Goal: Task Accomplishment & Management: Manage account settings

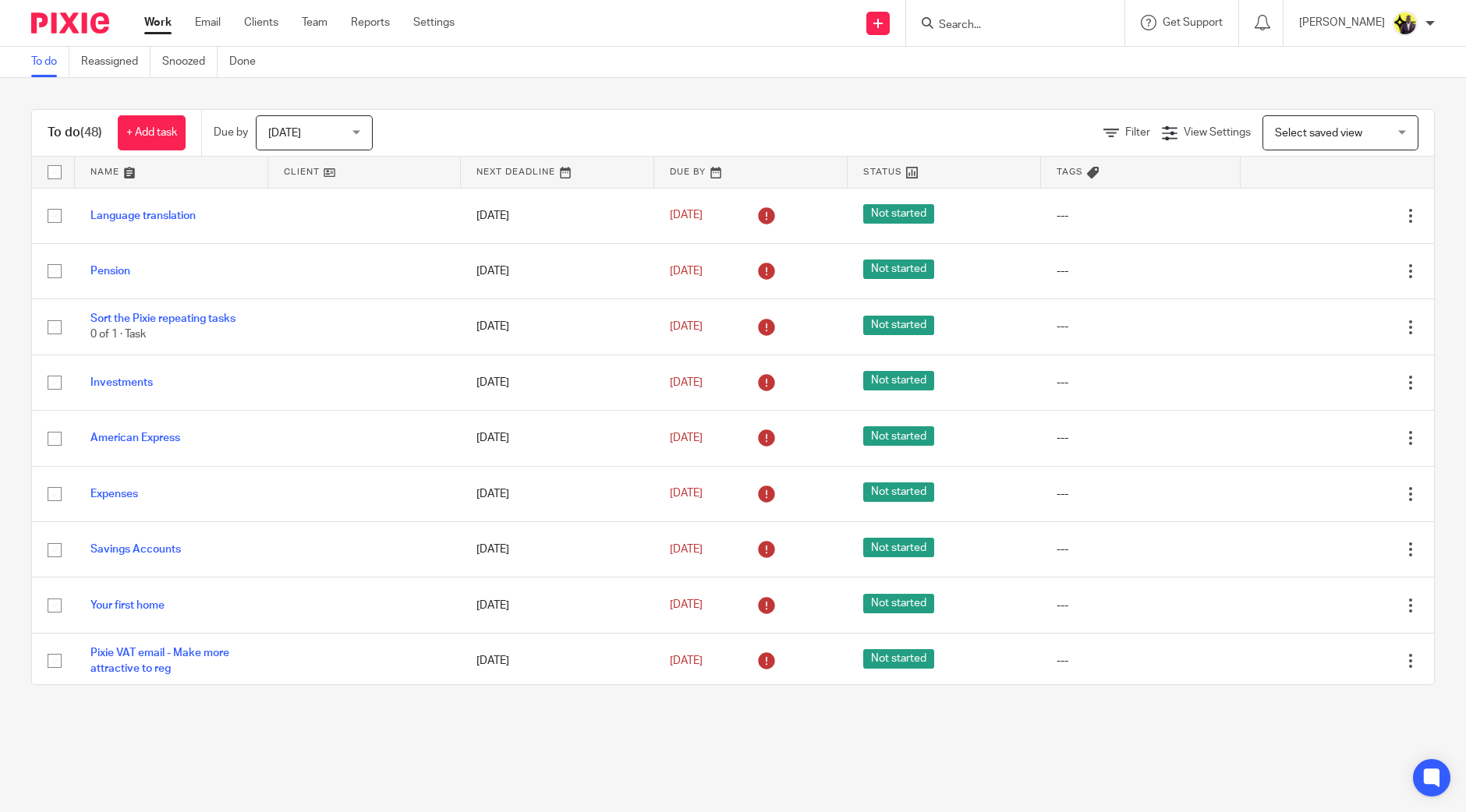
click at [1033, 20] on input "Search" at bounding box center [1006, 25] width 140 height 14
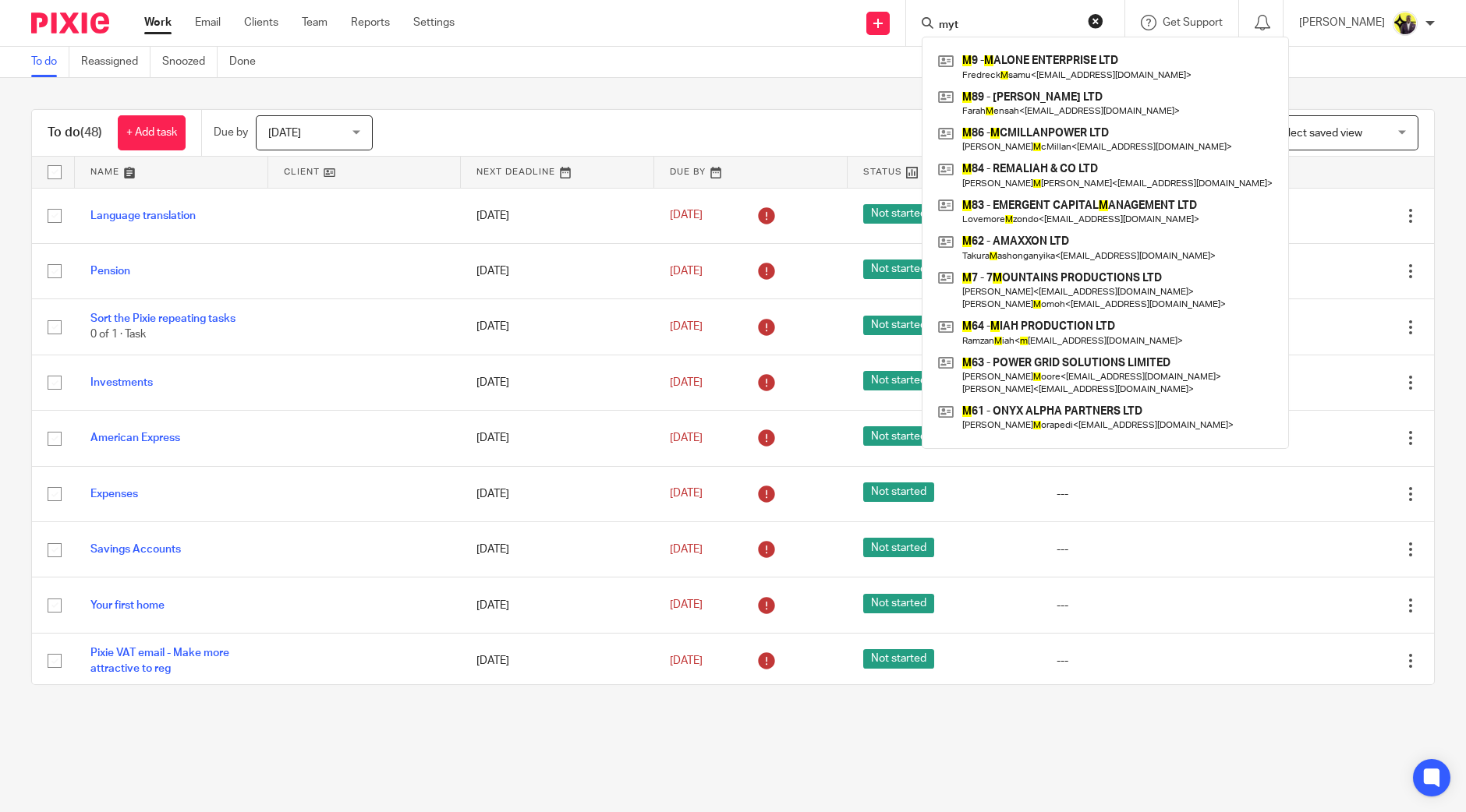
type input "myt"
click button "submit" at bounding box center [0, 0] width 0 height 0
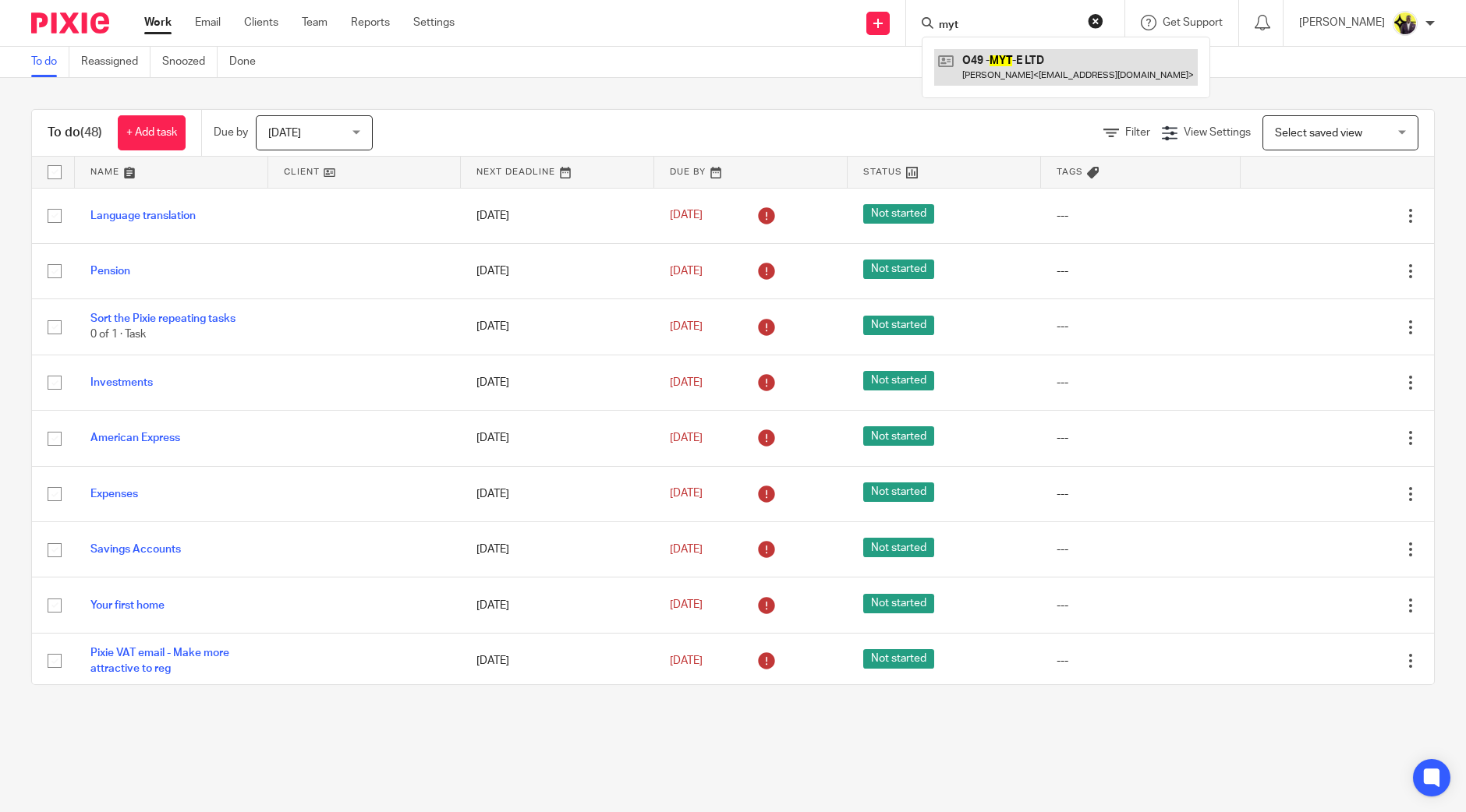
click at [1026, 62] on link at bounding box center [1066, 67] width 263 height 36
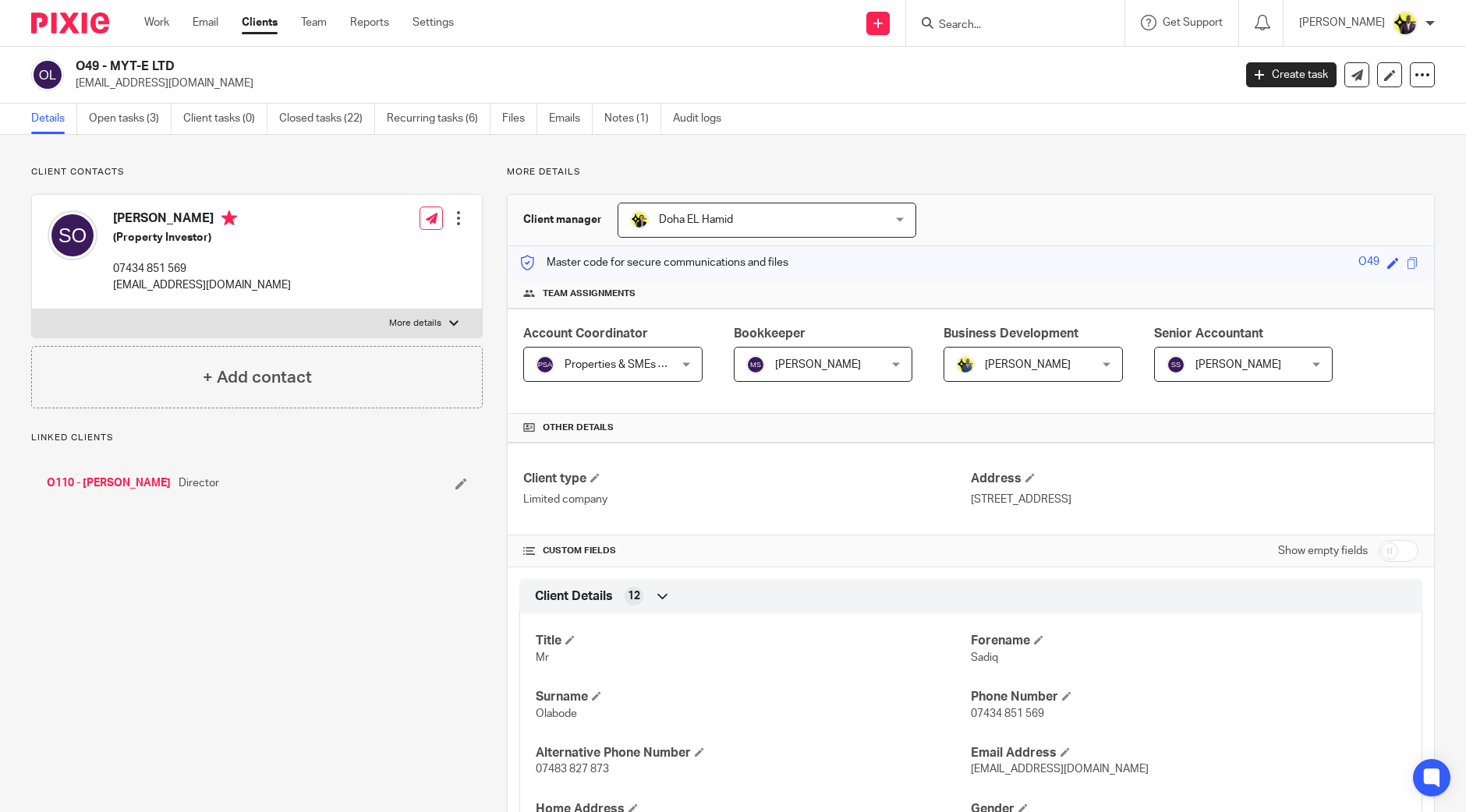
click at [132, 119] on link "Open tasks (3)" at bounding box center [130, 119] width 82 height 31
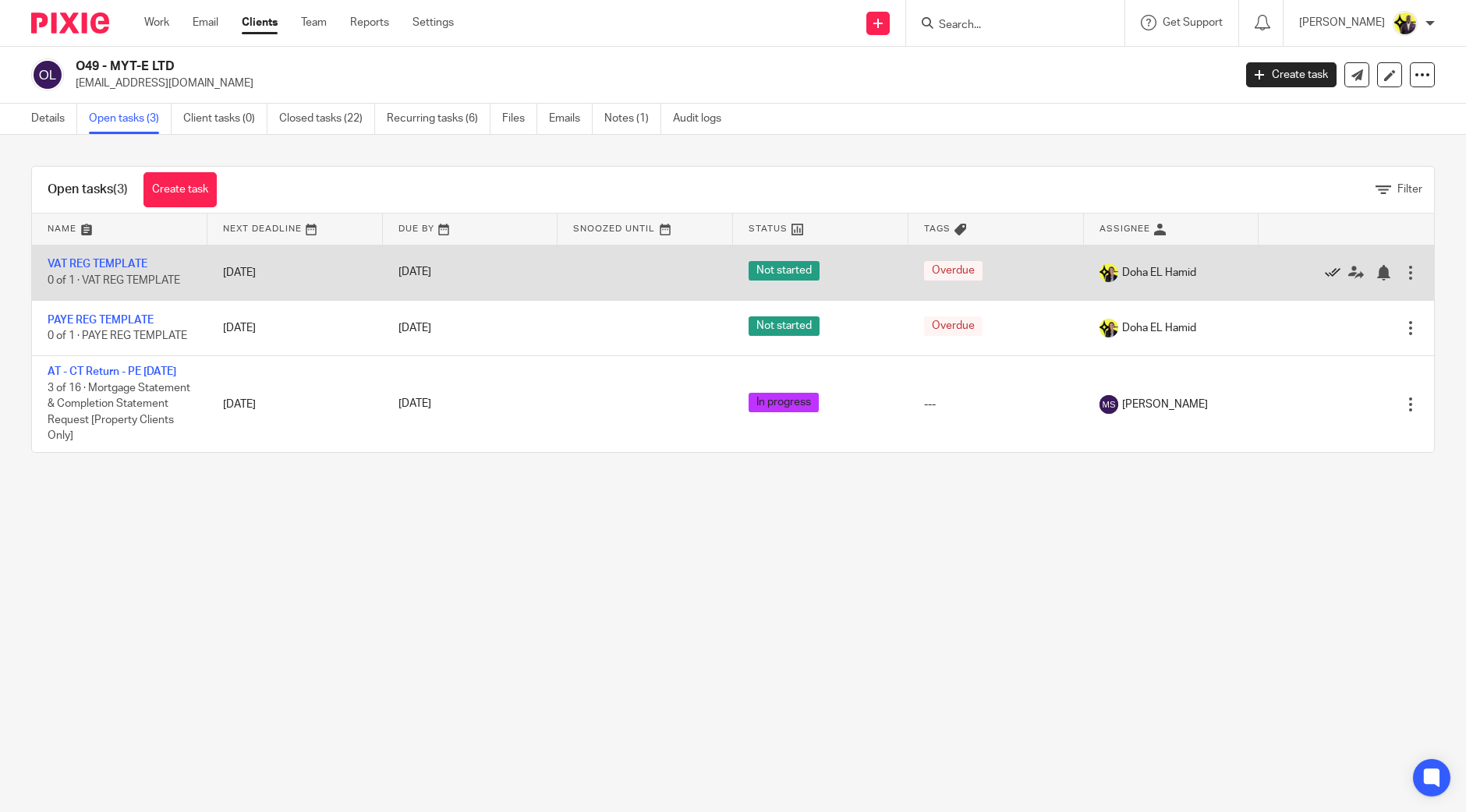
click at [1324, 271] on icon at bounding box center [1332, 273] width 15 height 15
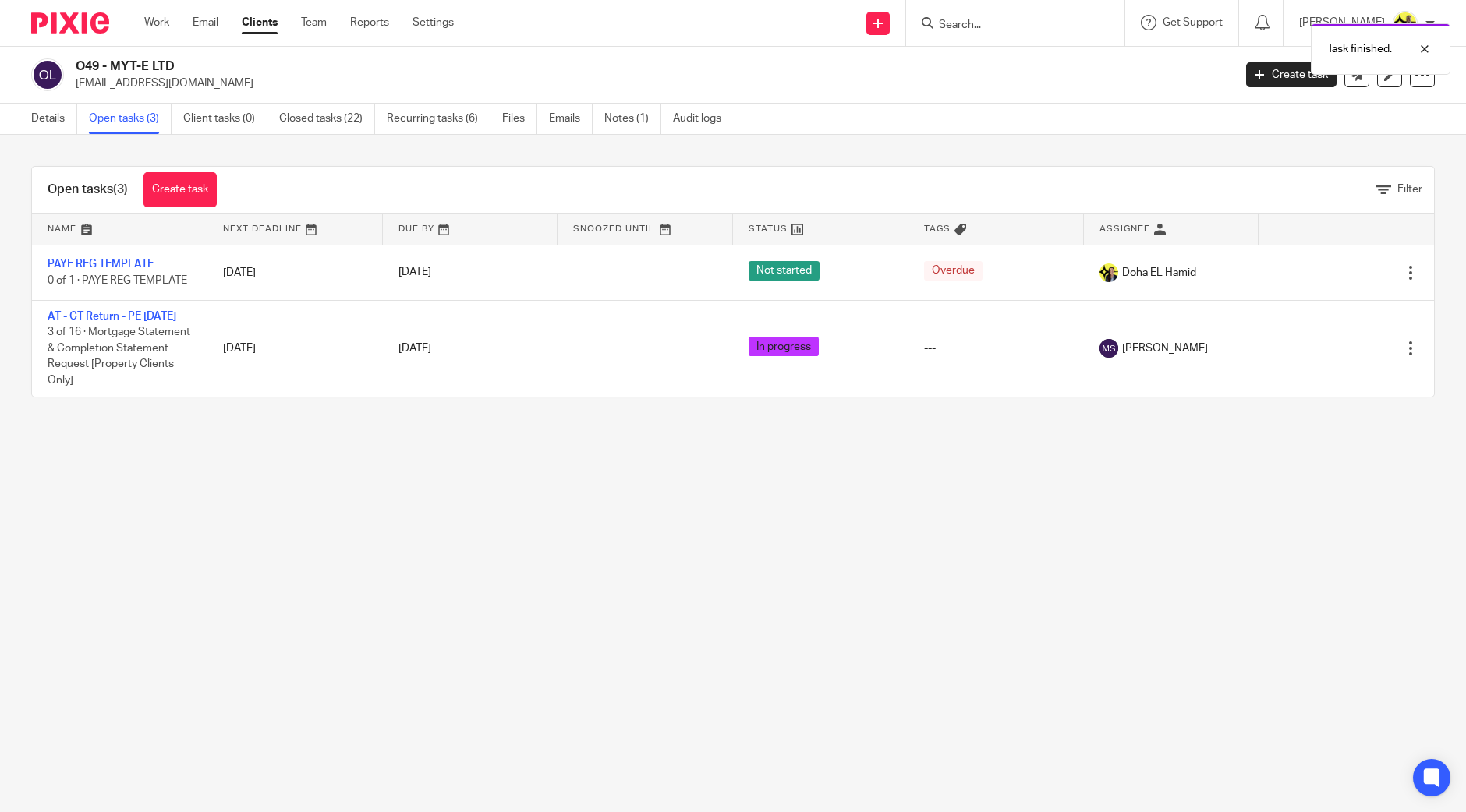
click at [1324, 271] on icon at bounding box center [1332, 273] width 15 height 15
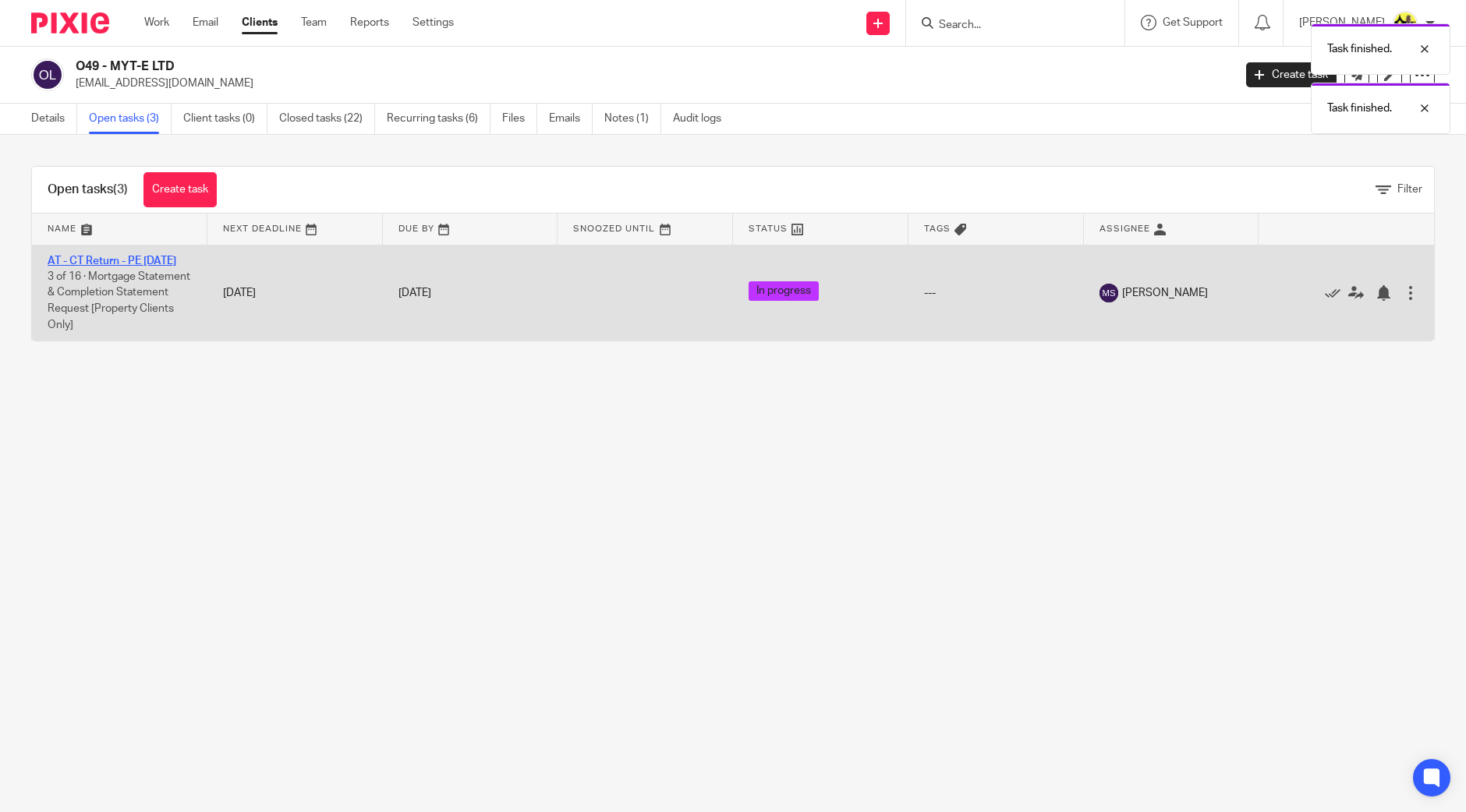
click at [82, 257] on link "AT - CT Return - PE [DATE]" at bounding box center [111, 261] width 128 height 11
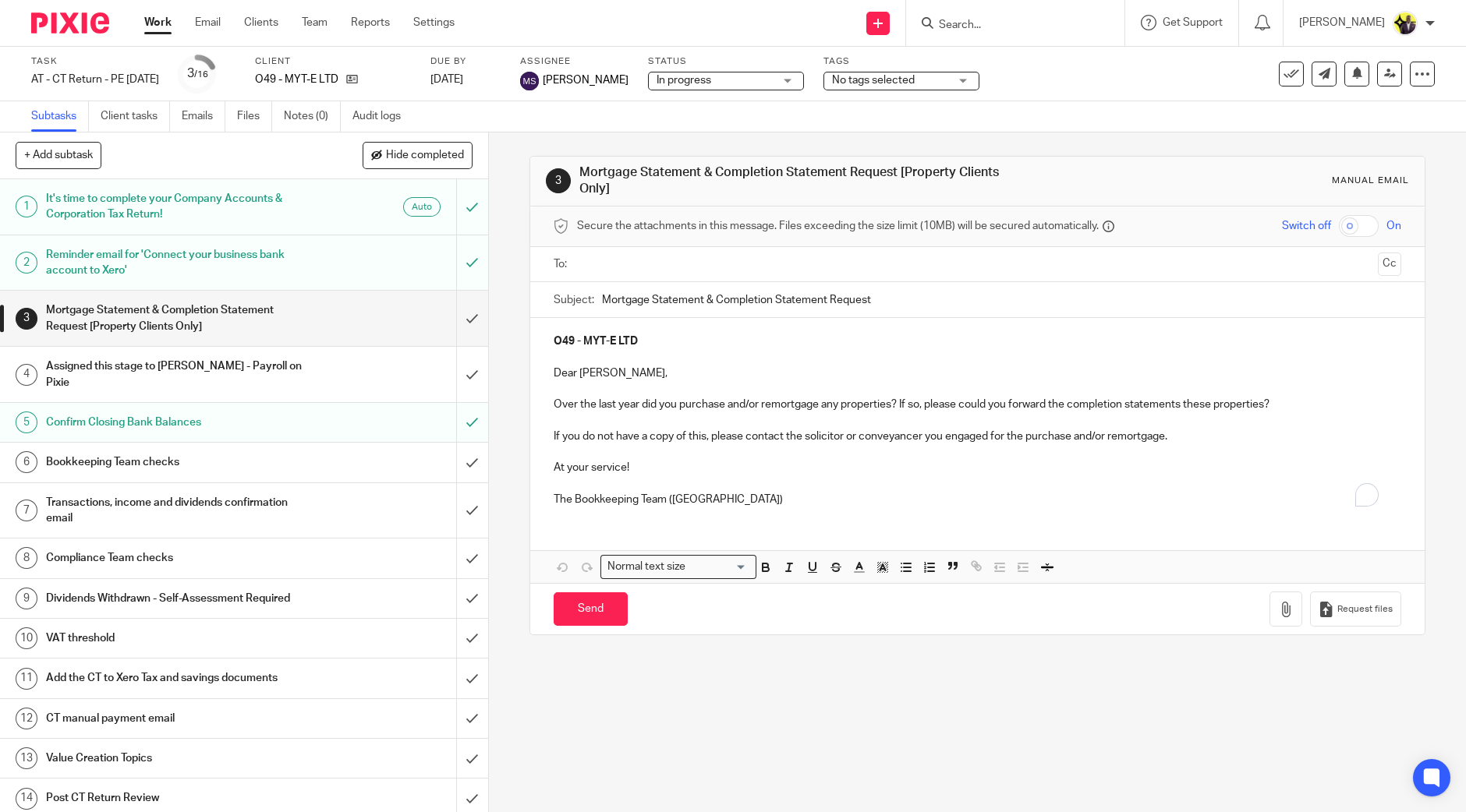
click at [939, 82] on span "No tags selected" at bounding box center [890, 80] width 117 height 16
drag, startPoint x: 916, startPoint y: 112, endPoint x: 1067, endPoint y: 99, distance: 151.6
click at [919, 111] on li "HIGH IMPORTANCE" at bounding box center [911, 106] width 155 height 32
checkbox input "true"
click at [1078, 99] on div "Task AT - CT Return - PE 30-09-2025 Save AT - CT Return - PE 30-09-2025 3 /16 C…" at bounding box center [733, 74] width 1466 height 54
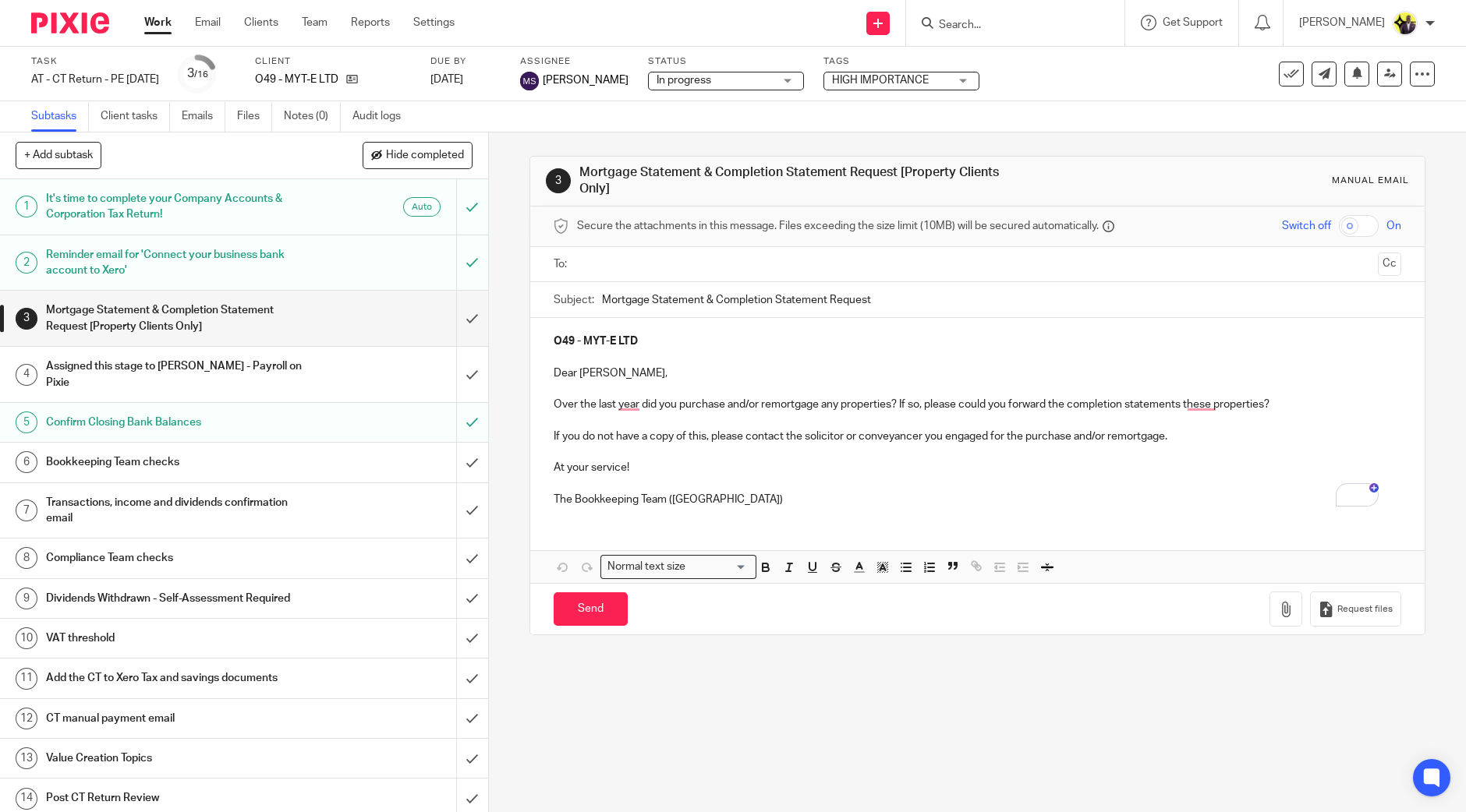
click at [623, 278] on div at bounding box center [978, 264] width 799 height 35
click at [640, 267] on input "text" at bounding box center [977, 264] width 789 height 18
click at [612, 403] on p "Over the last year did you purchase and/or remortgage any properties? If so, pl…" at bounding box center [978, 408] width 848 height 15
click at [629, 406] on p "Over the last year did you purchase and/or remortgage any properties? If so, pl…" at bounding box center [978, 408] width 848 height 15
click at [704, 500] on p "The Bookkeeping Team (CT)" at bounding box center [978, 503] width 848 height 15
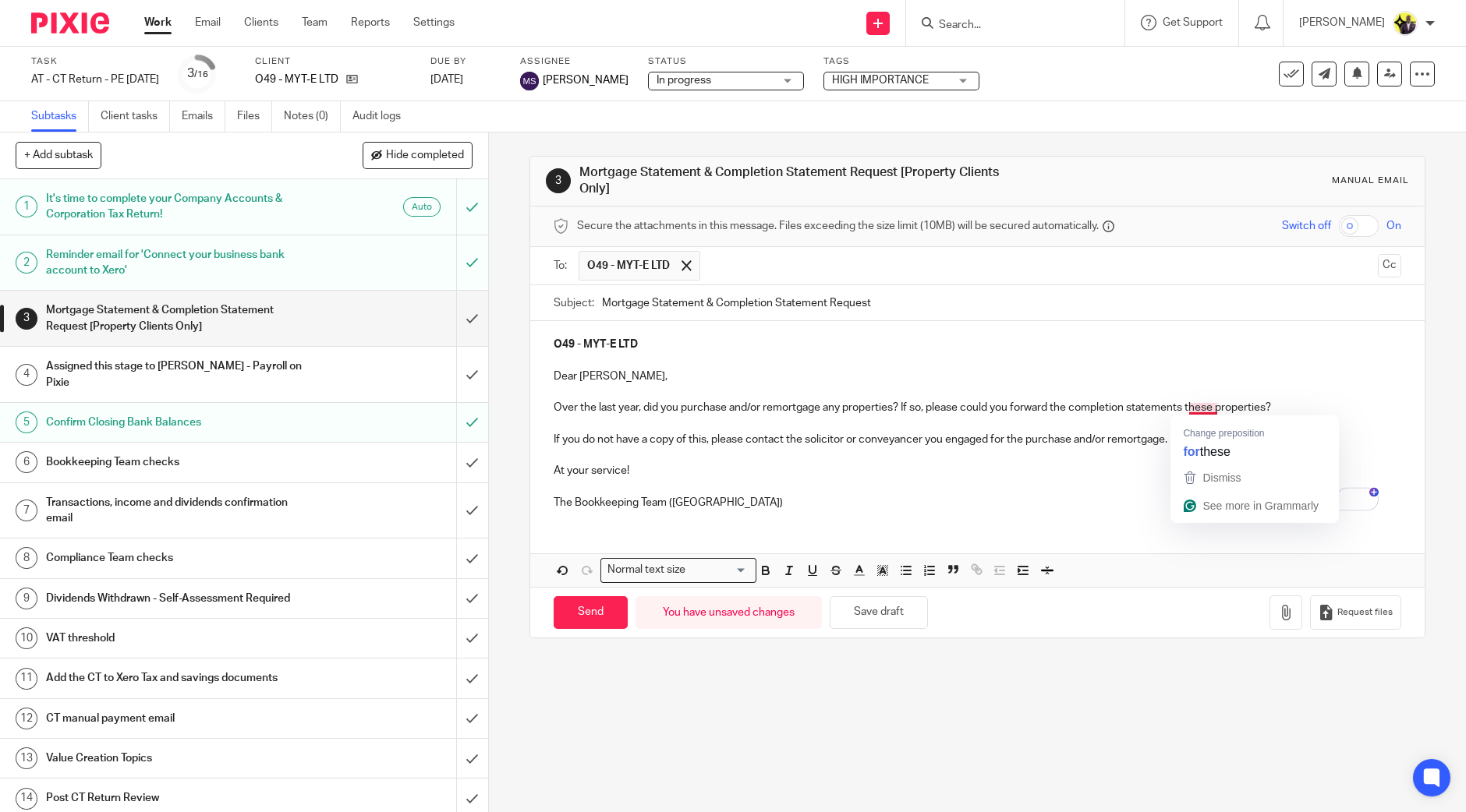
click at [1197, 411] on p "Over the last year, did you purchase and/or remortgage any properties? If so, p…" at bounding box center [978, 408] width 848 height 15
click at [594, 606] on input "Send" at bounding box center [590, 612] width 74 height 33
type input "Sent"
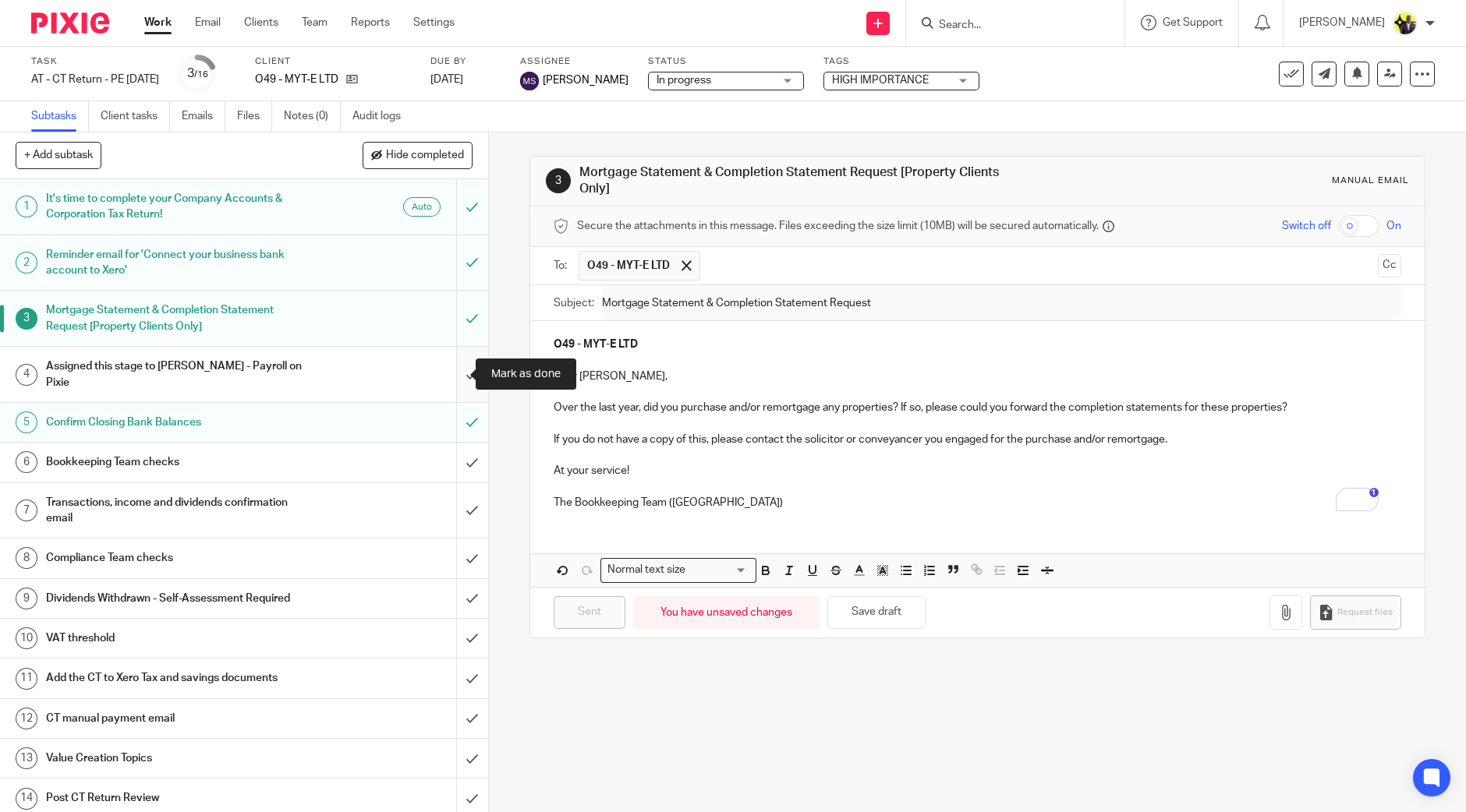
click at [451, 374] on input "submit" at bounding box center [244, 374] width 488 height 55
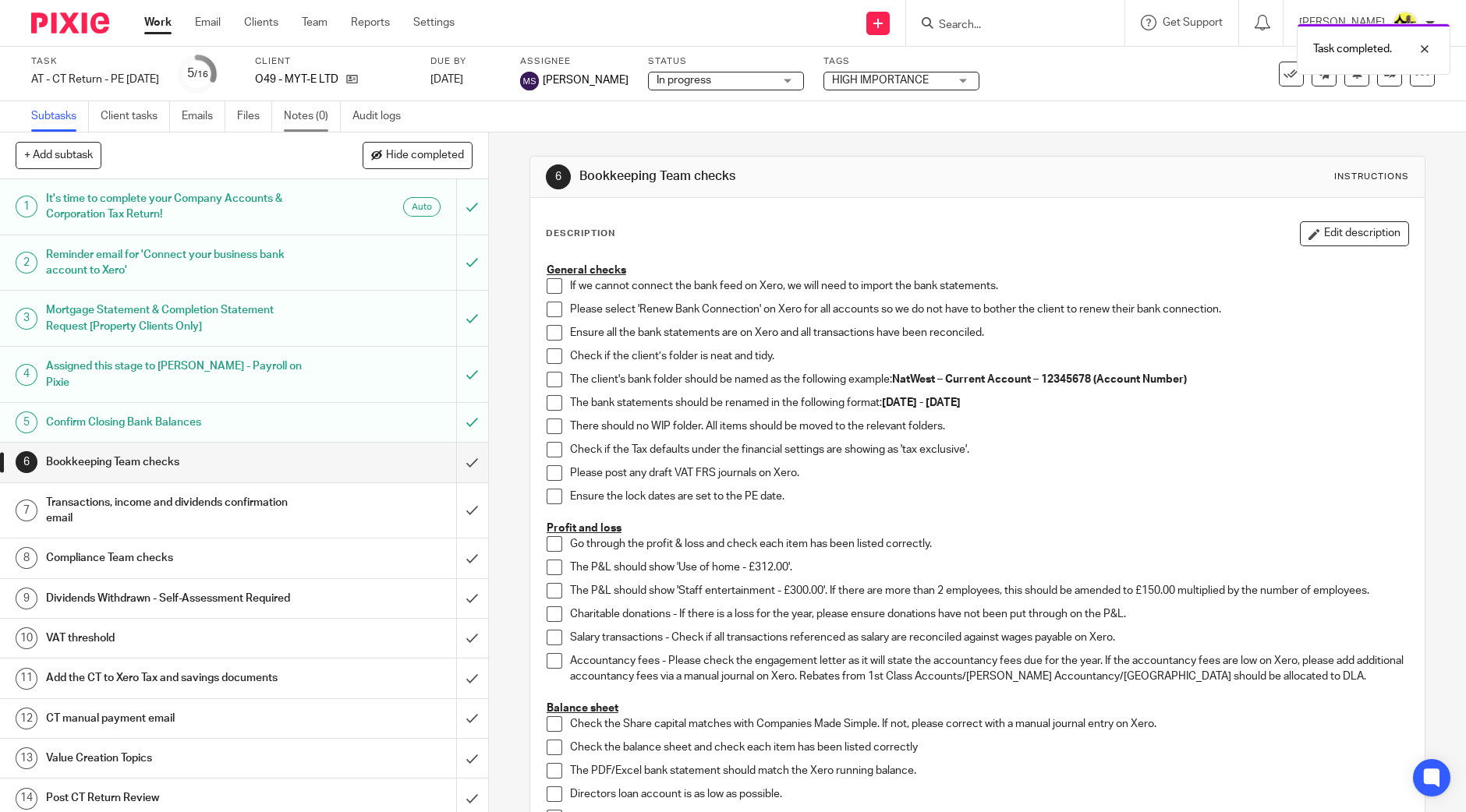
click at [304, 116] on link "Notes (0)" at bounding box center [312, 116] width 57 height 31
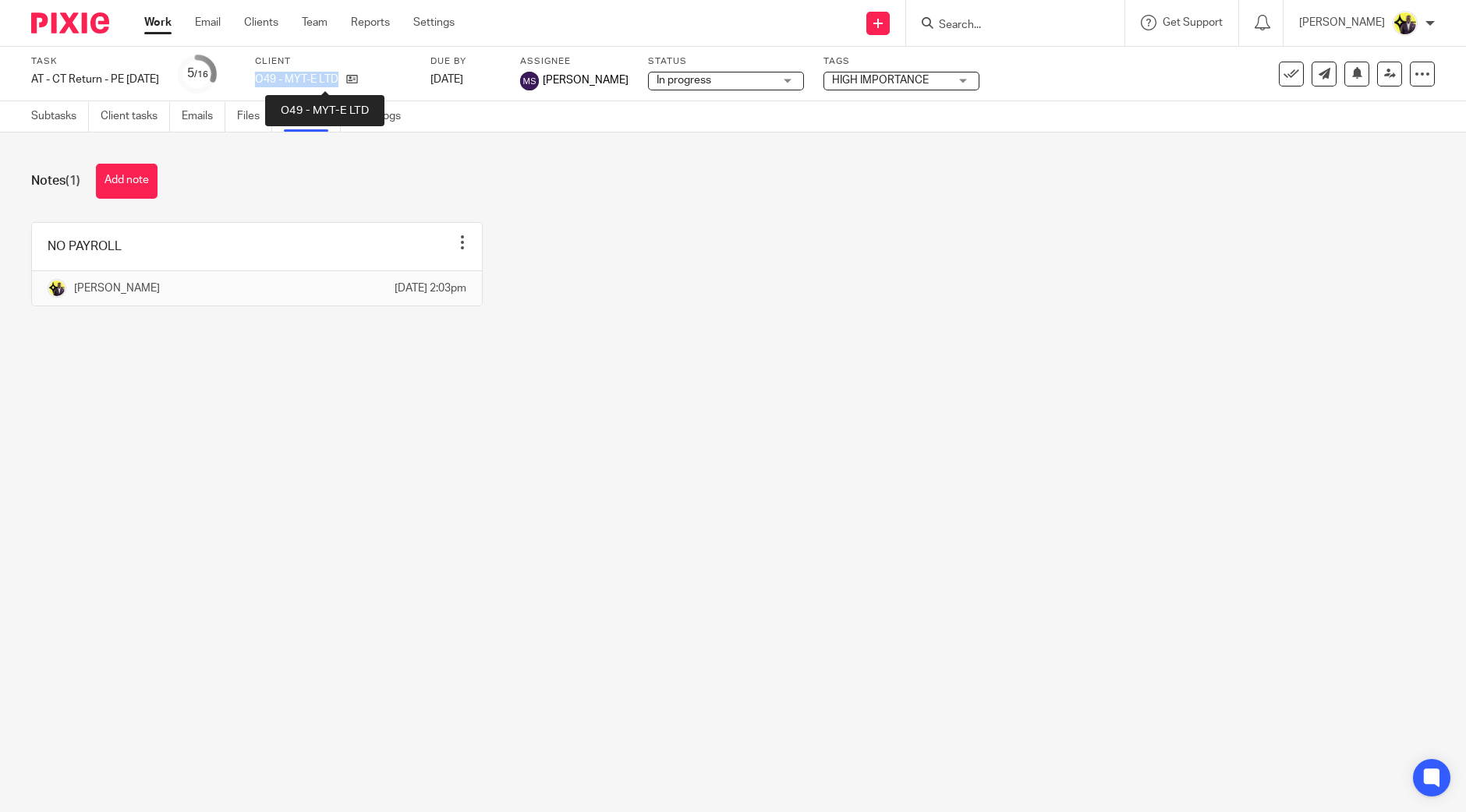
drag, startPoint x: 280, startPoint y: 80, endPoint x: 363, endPoint y: 80, distance: 83.0
click at [363, 80] on div "Task AT - CT Return - PE 30-09-2025 Save AT - CT Return - PE 30-09-2025 5 /16 C…" at bounding box center [616, 74] width 1170 height 37
copy p "O49 - MYT-E LTD"
drag, startPoint x: 747, startPoint y: 336, endPoint x: 681, endPoint y: 304, distance: 73.3
click at [747, 330] on div "NO PAYROLL Edit note Delete note Yemi Ajala 14 Oct 2025 2:03pm" at bounding box center [720, 276] width 1428 height 108
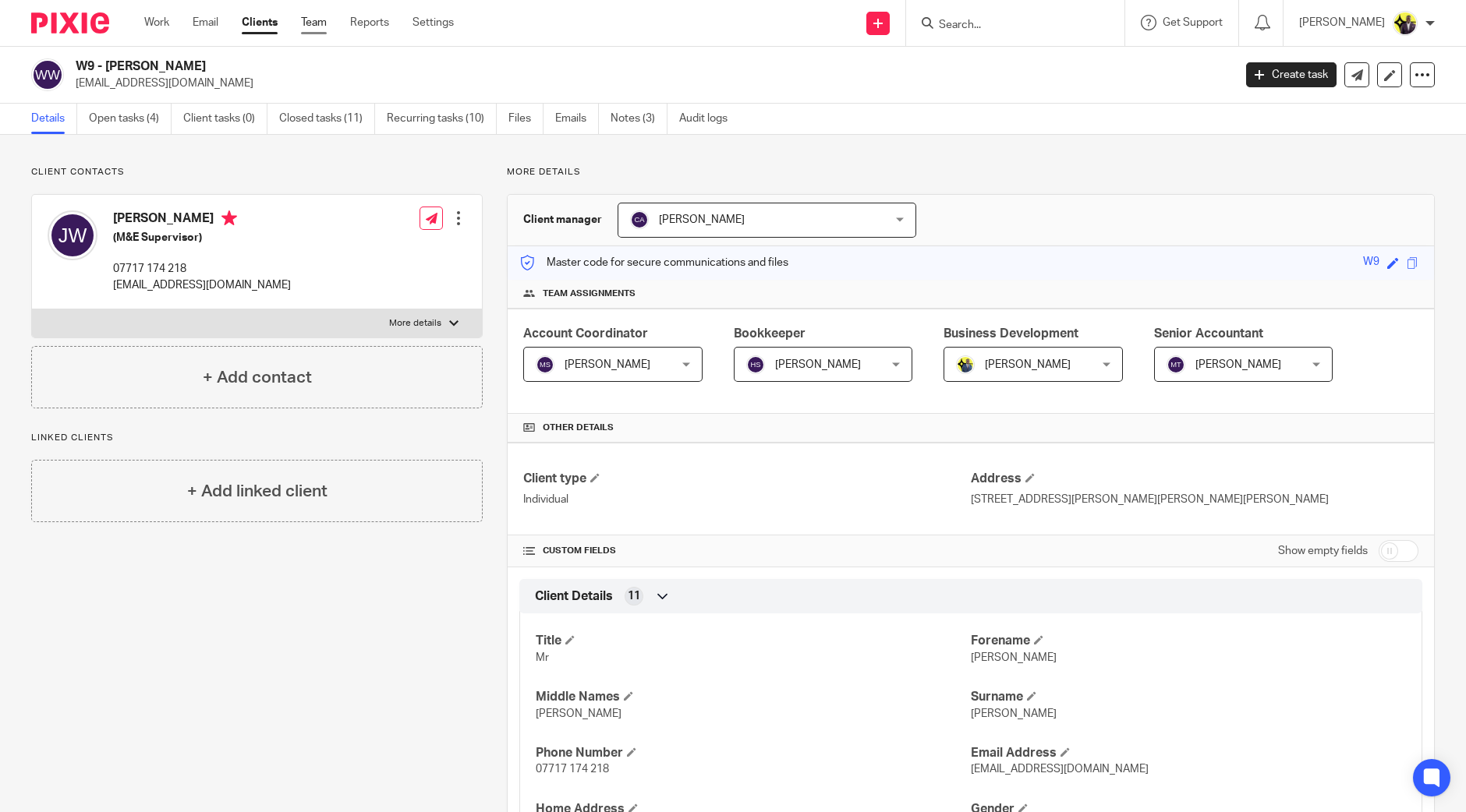
click at [313, 17] on link "Team" at bounding box center [313, 22] width 25 height 15
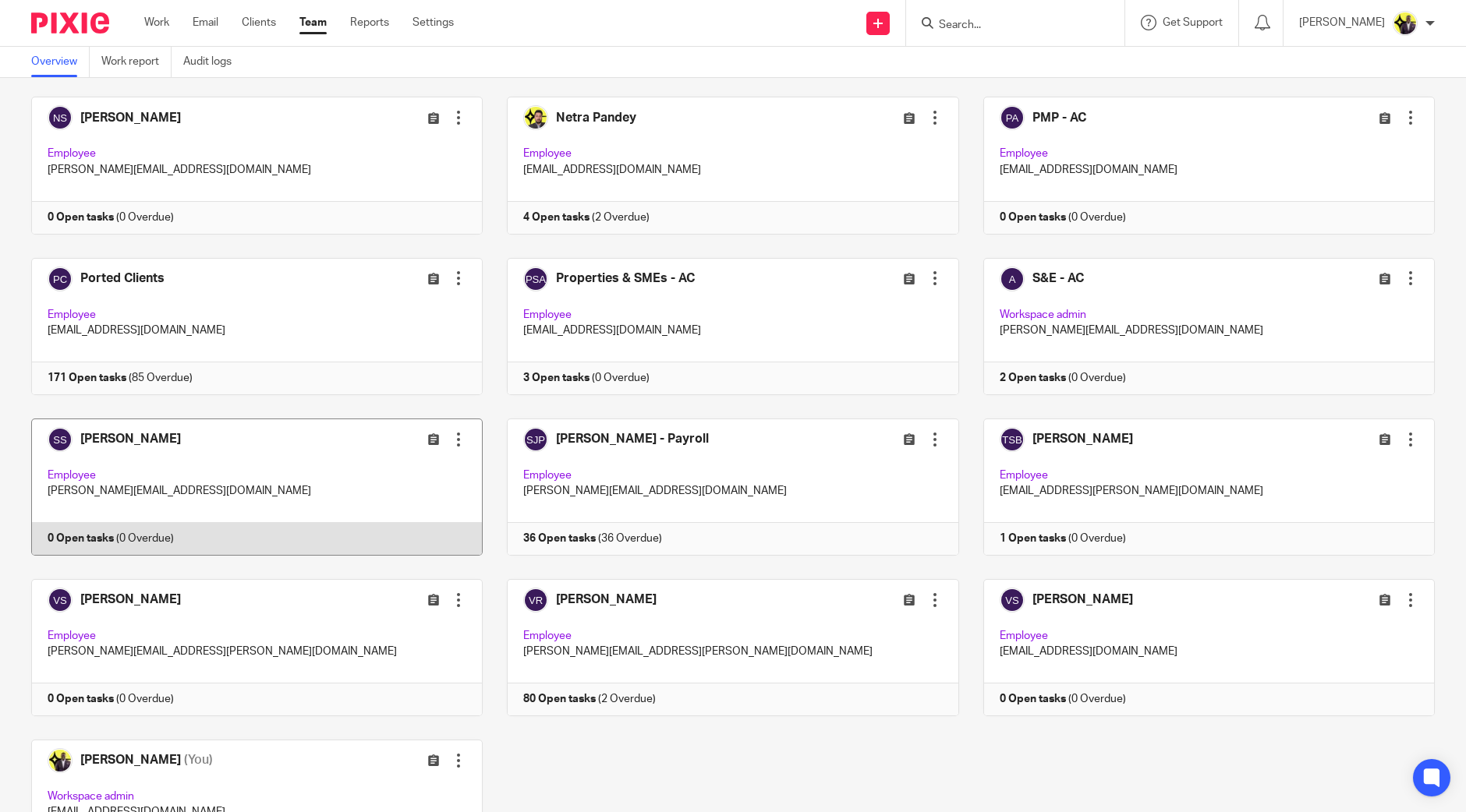
scroll to position [1469, 0]
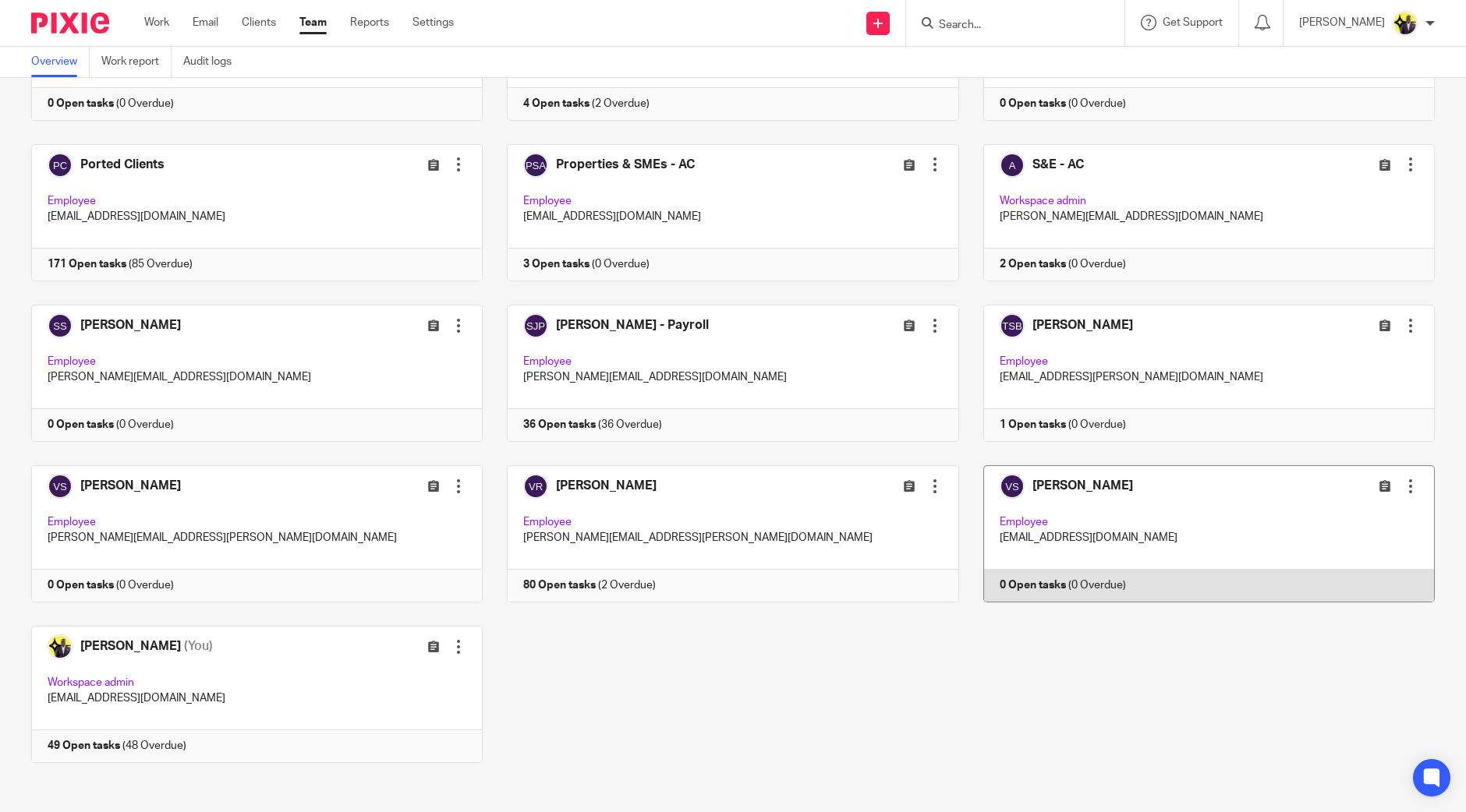
click at [1093, 485] on link at bounding box center [1197, 534] width 476 height 138
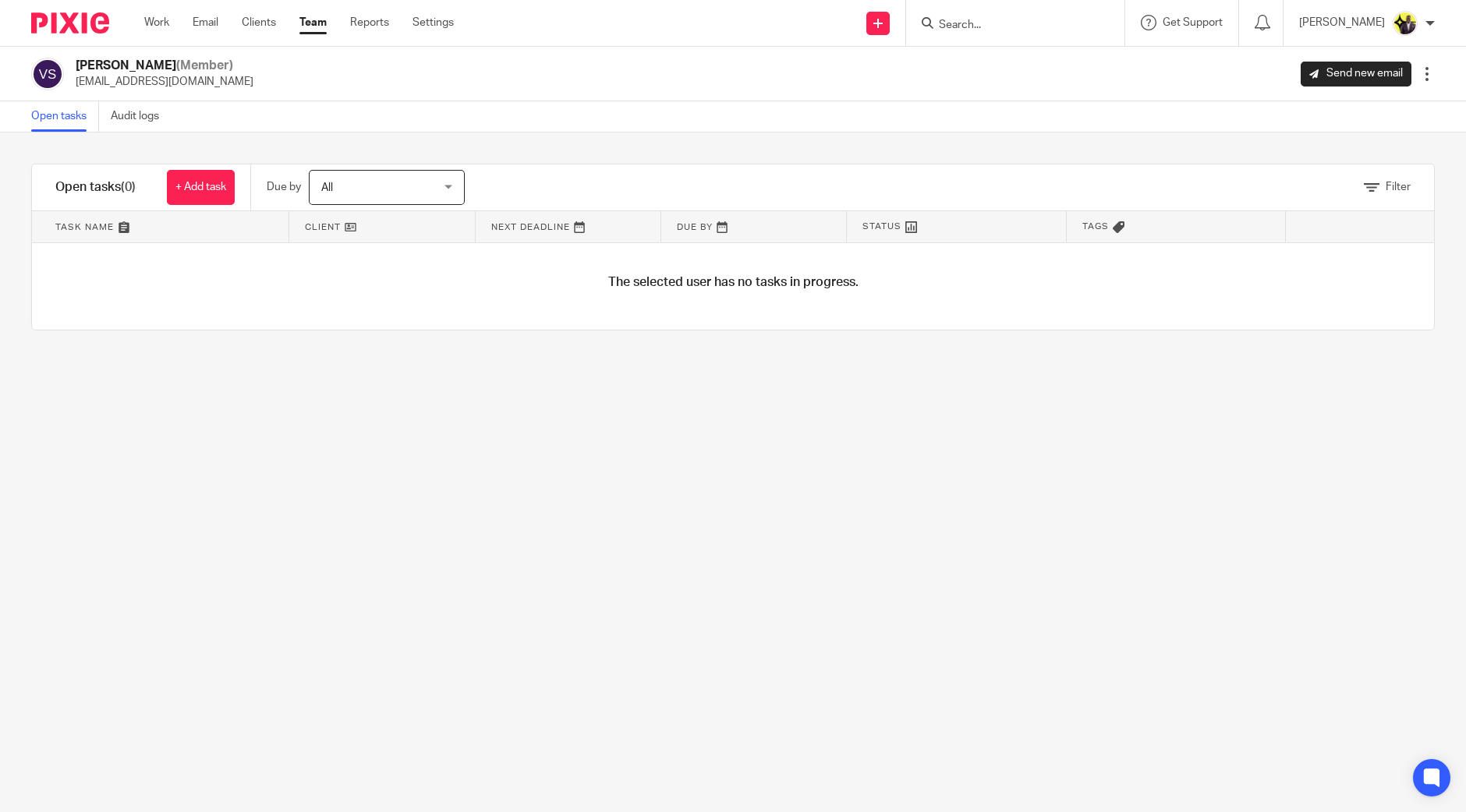
drag, startPoint x: 224, startPoint y: 81, endPoint x: 59, endPoint y: 85, distance: 165.0
click at [59, 85] on div "Vritika Solanki (Member) vritika@confiancebizsol.in Send new email Edit user Tr…" at bounding box center [733, 74] width 1403 height 33
click at [250, 81] on div "Vritika Solanki (Member) vritika@confiancebizsol.in Send new email Edit user Tr…" at bounding box center [733, 74] width 1403 height 33
click at [222, 83] on div "Vritika Solanki (Member) vritika@confiancebizsol.in Send new email Edit user Tr…" at bounding box center [733, 74] width 1403 height 33
click at [219, 80] on p "vritika@confiancebizsol.in" at bounding box center [164, 82] width 178 height 15
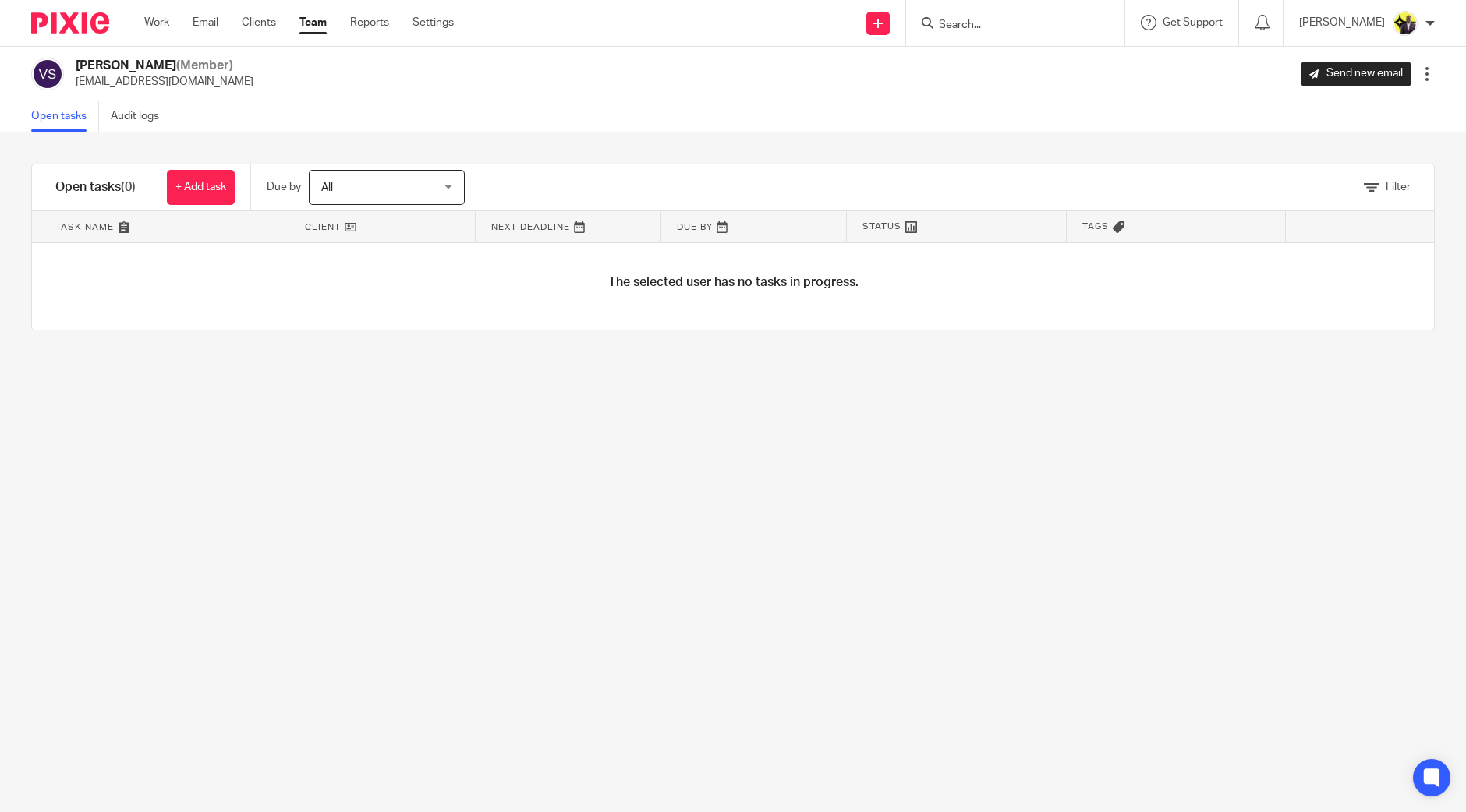
drag, startPoint x: 206, startPoint y: 81, endPoint x: 74, endPoint y: 82, distance: 132.0
click at [74, 82] on div "Vritika Solanki (Member) vritika@confiancebizsol.in" at bounding box center [143, 74] width 223 height 33
copy p "vritika@confiancebizsol.in"
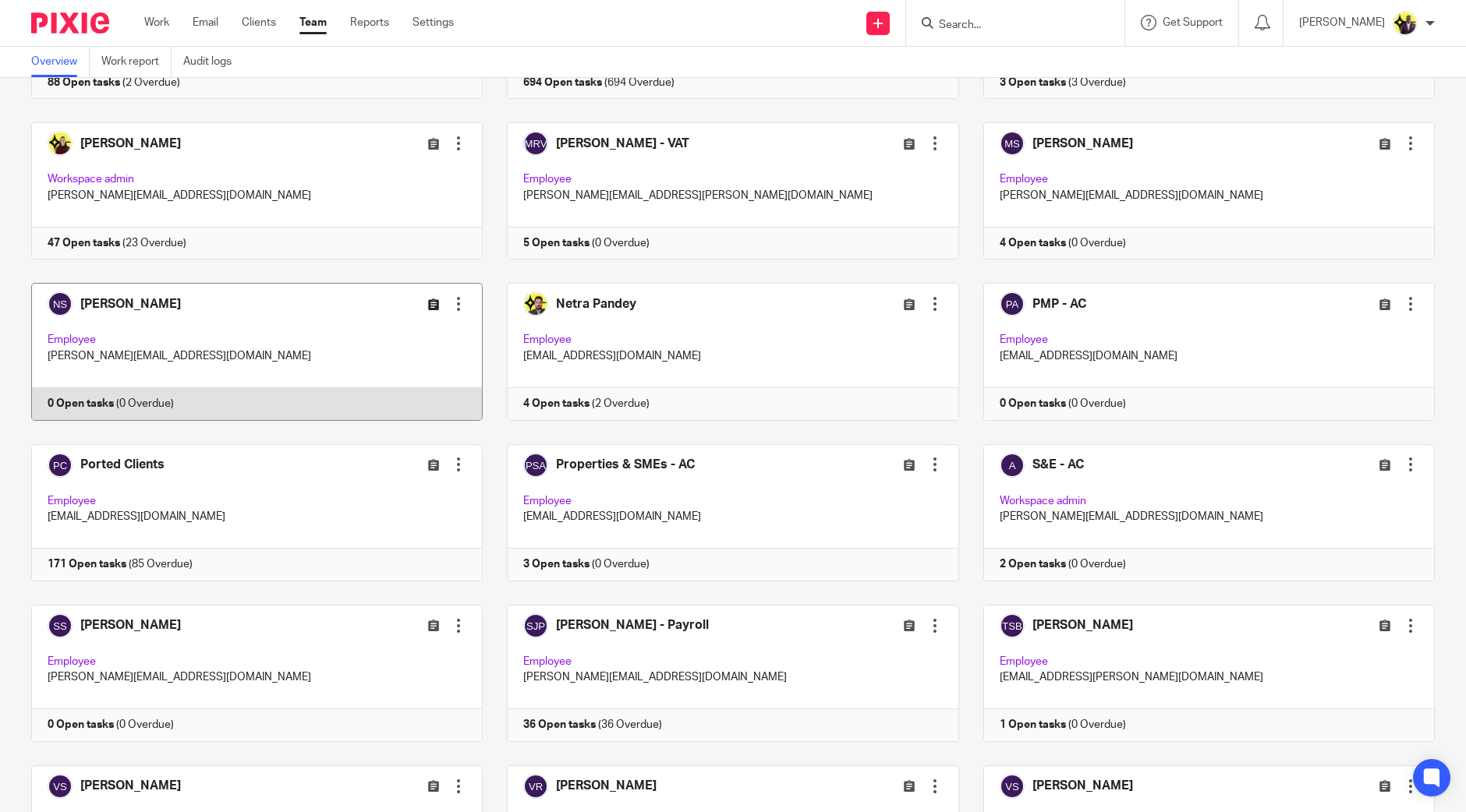
scroll to position [982, 0]
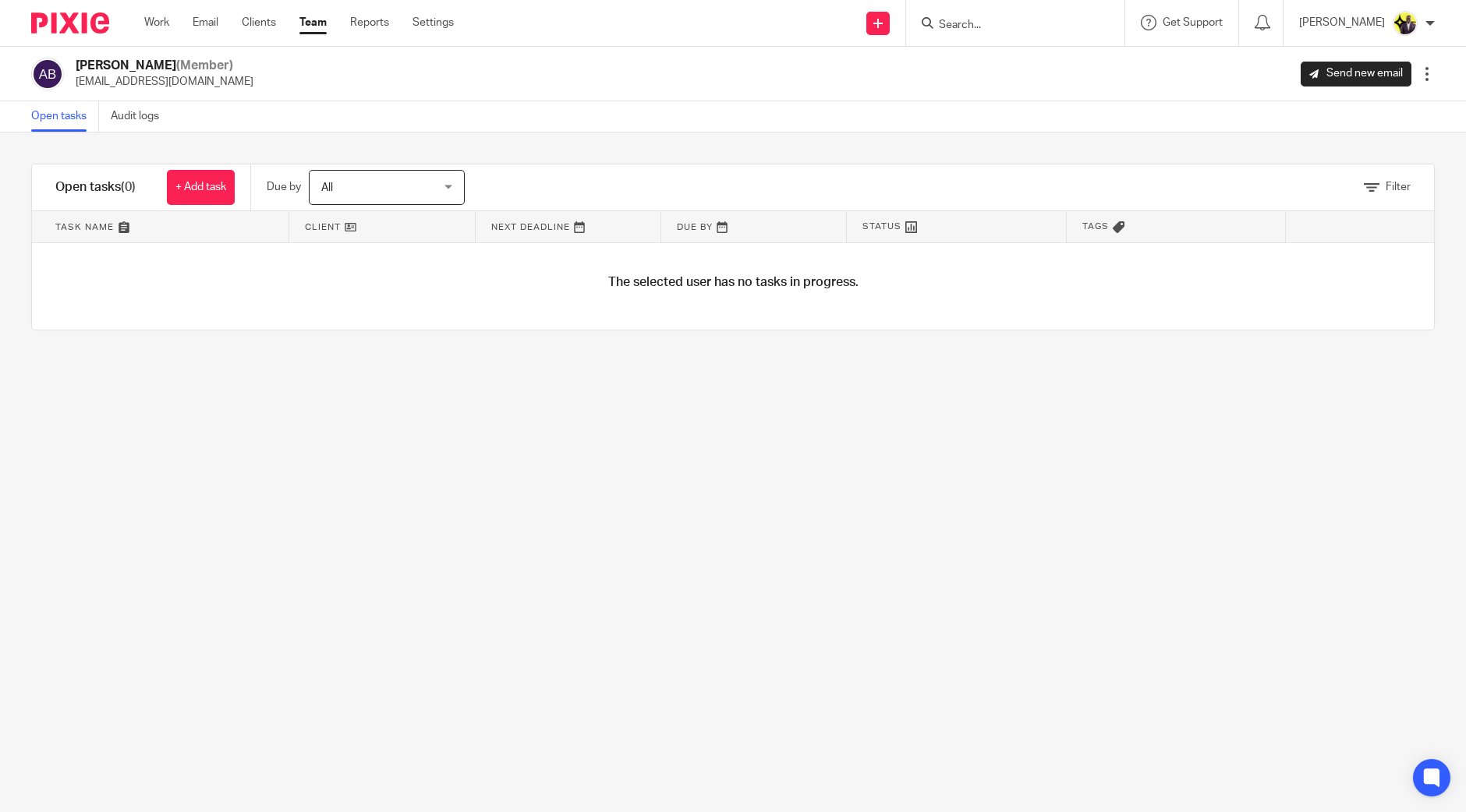
drag, startPoint x: 209, startPoint y: 82, endPoint x: 72, endPoint y: 93, distance: 137.4
click at [72, 93] on div "[PERSON_NAME] (Member) [EMAIL_ADDRESS][DOMAIN_NAME] Send new email Edit user Tr…" at bounding box center [733, 74] width 1466 height 54
copy p "ajay@confiancebizsol.in"
drag, startPoint x: 226, startPoint y: 82, endPoint x: 70, endPoint y: 87, distance: 156.1
click at [70, 87] on div "[PERSON_NAME] (Member) [PERSON_NAME][EMAIL_ADDRESS][DOMAIN_NAME] Send new email…" at bounding box center [733, 74] width 1403 height 33
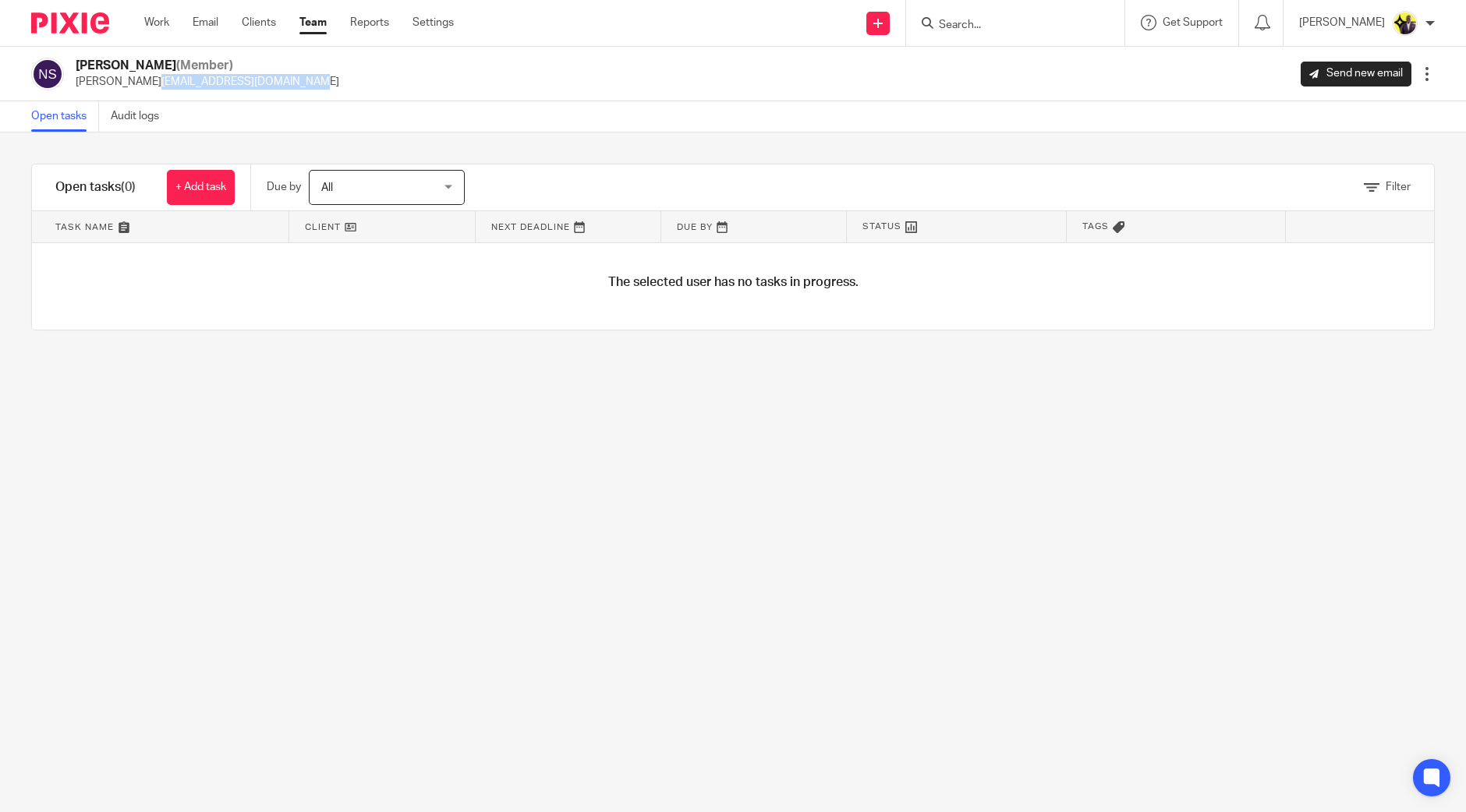
copy p "[PERSON_NAME][EMAIL_ADDRESS][DOMAIN_NAME]"
drag, startPoint x: 627, startPoint y: 414, endPoint x: 635, endPoint y: 411, distance: 8.5
click at [627, 414] on div "Filter tasks Only show tasks matching all of these conditions 1 Client name Is …" at bounding box center [733, 472] width 1466 height 679
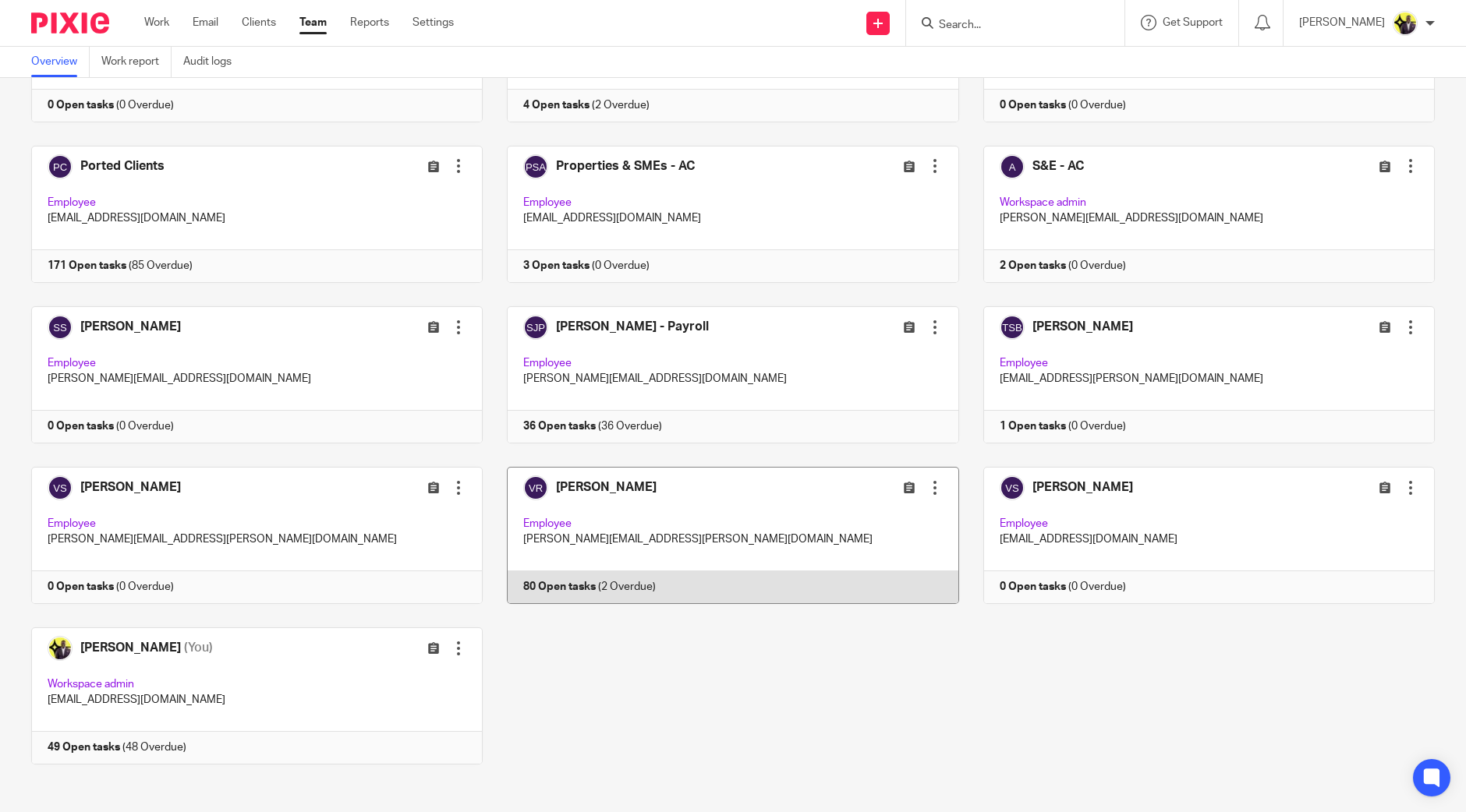
scroll to position [1469, 0]
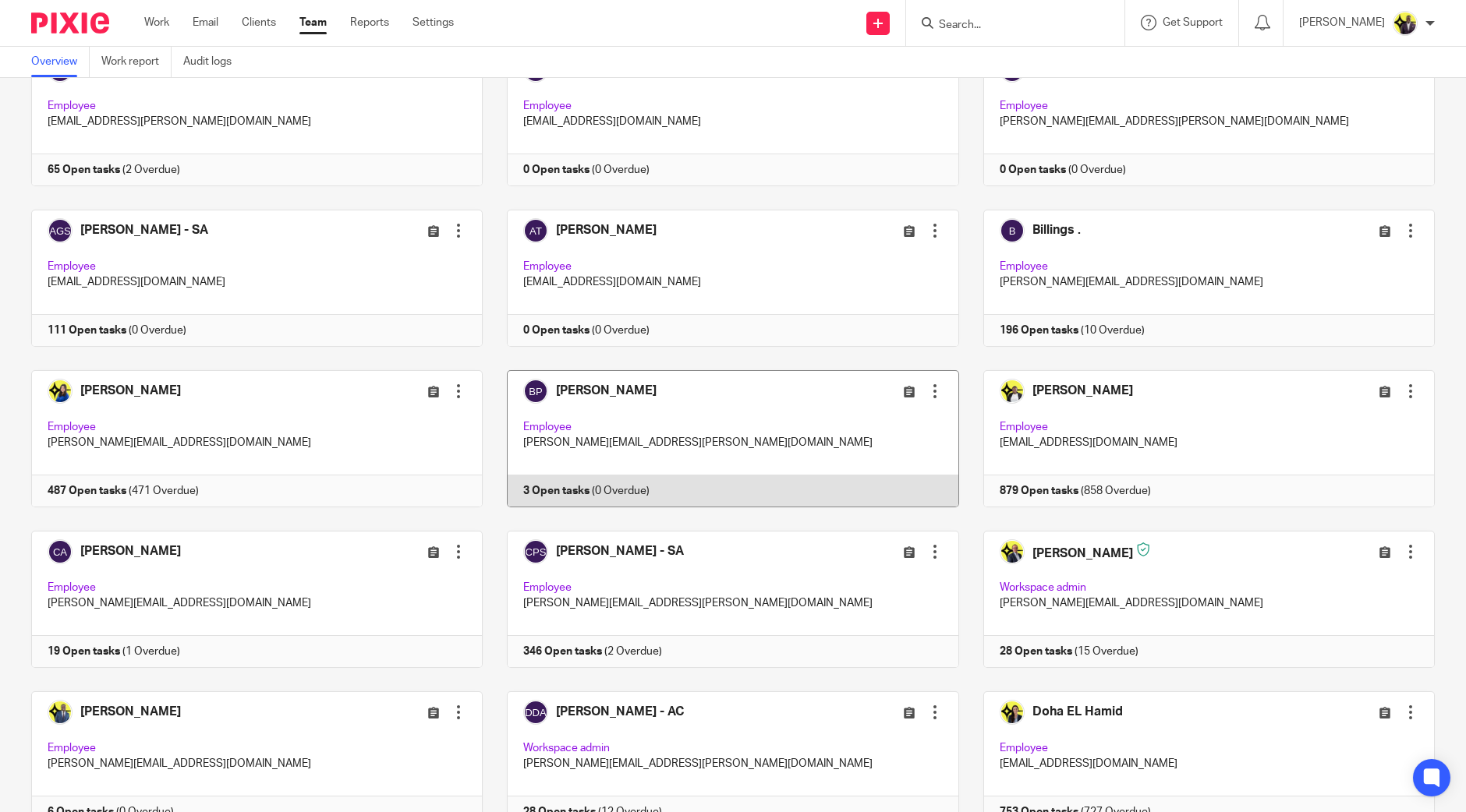
scroll to position [0, 0]
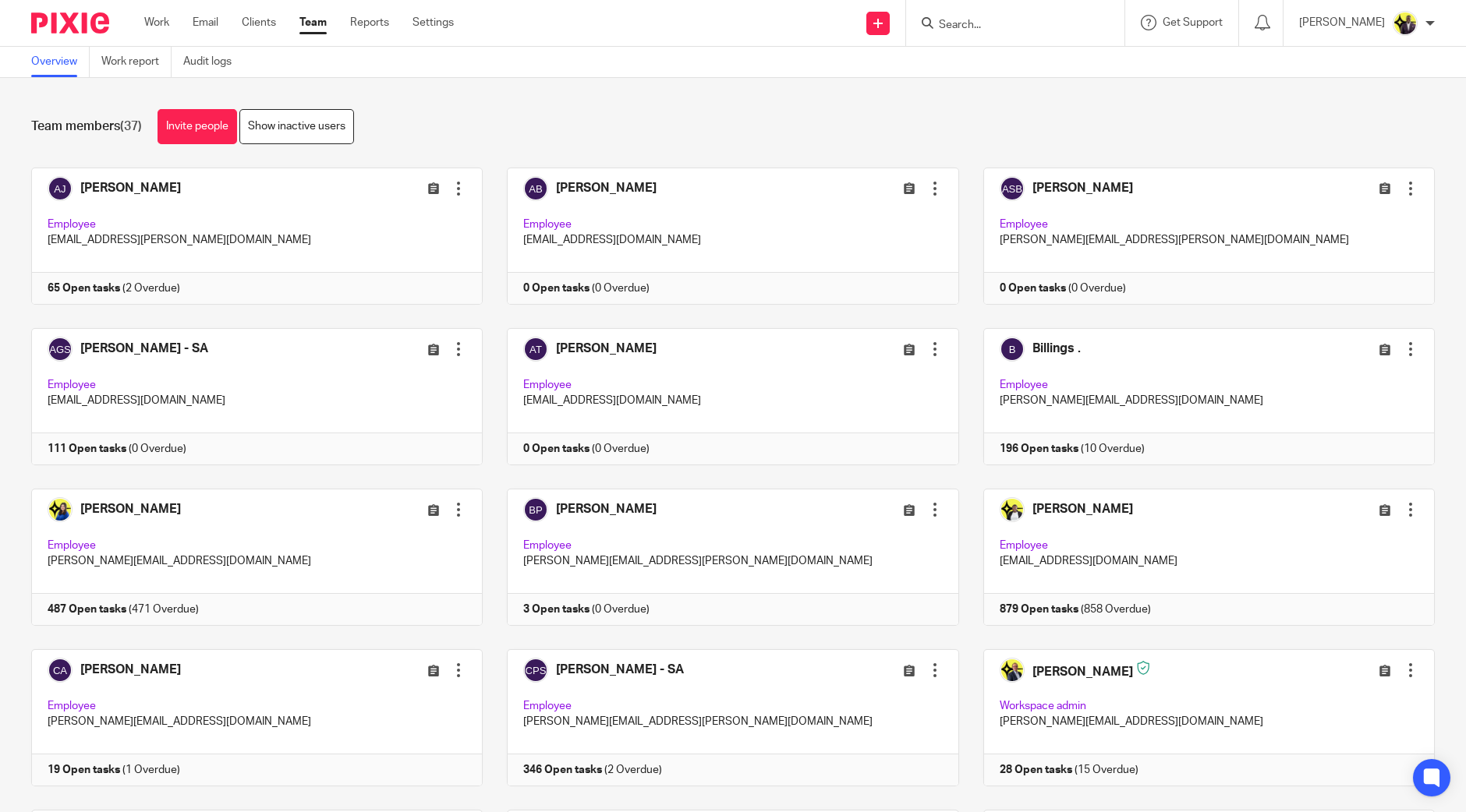
click at [879, 115] on div "Team members (37) Invite people Show inactive users" at bounding box center [733, 127] width 1403 height 35
click at [561, 147] on div "Team members (37) Invite people Show inactive users Invite team members Add inv…" at bounding box center [733, 445] width 1466 height 735
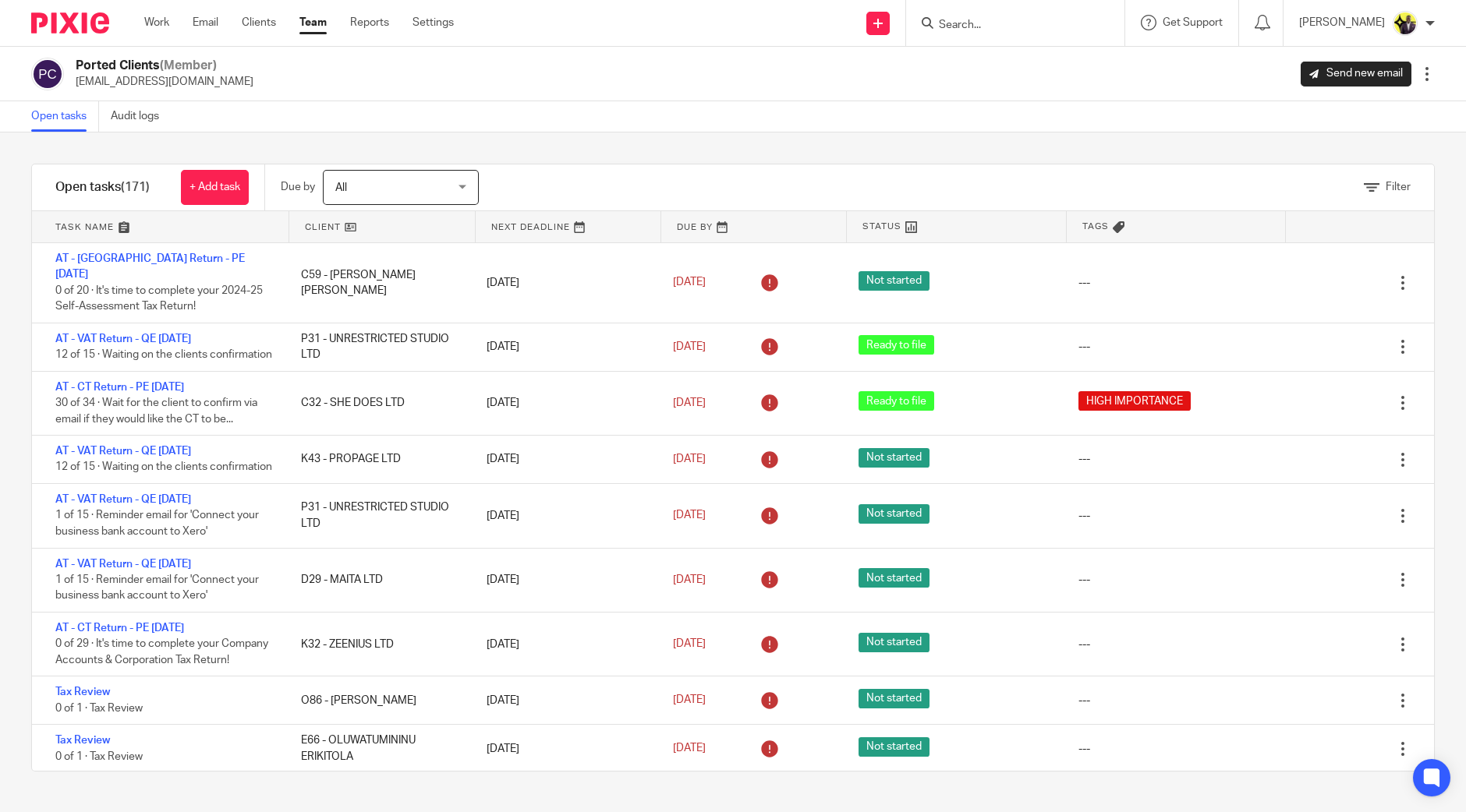
click at [1041, 22] on input "Search" at bounding box center [1006, 25] width 140 height 14
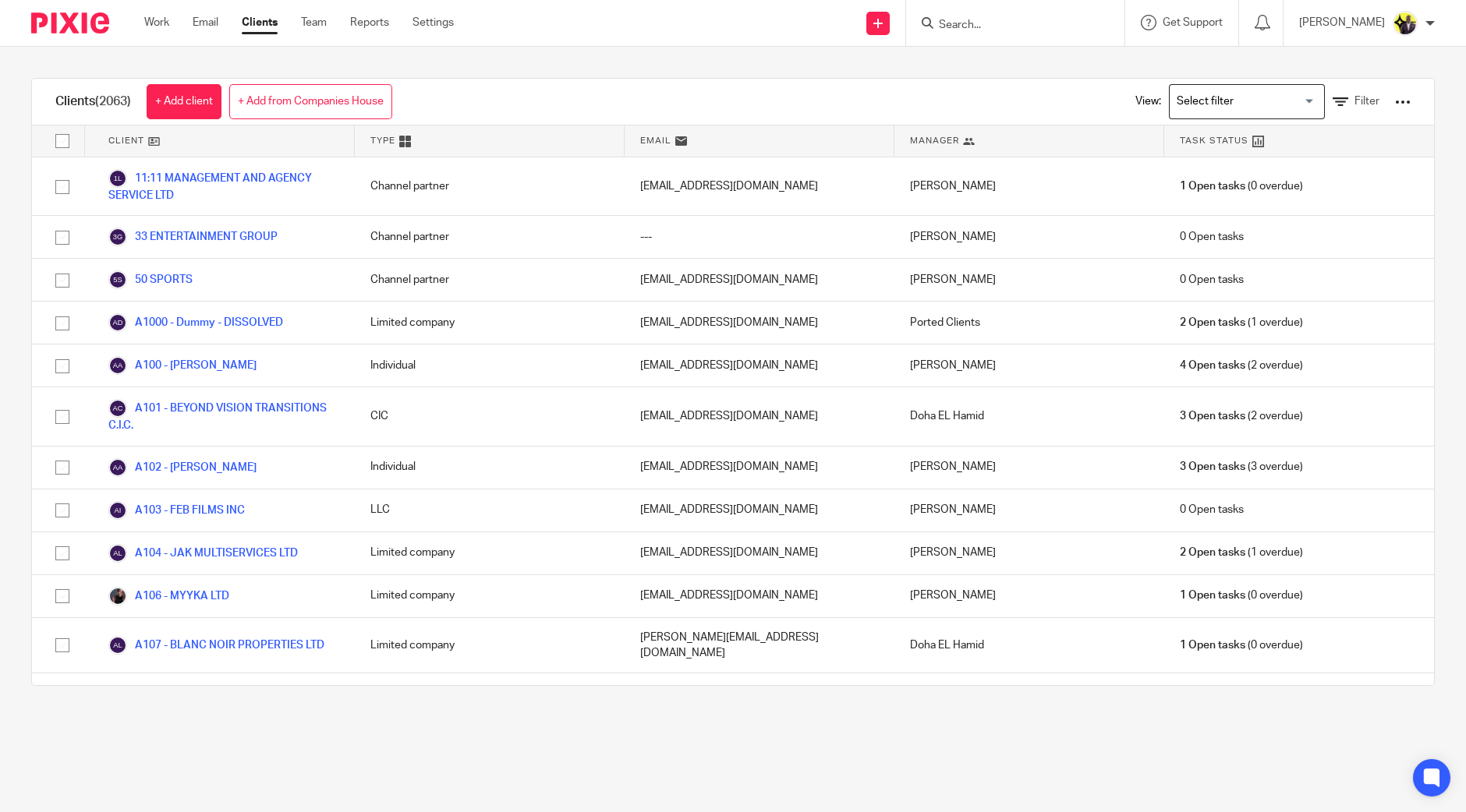
click at [1243, 99] on input "Search for option" at bounding box center [1243, 102] width 144 height 27
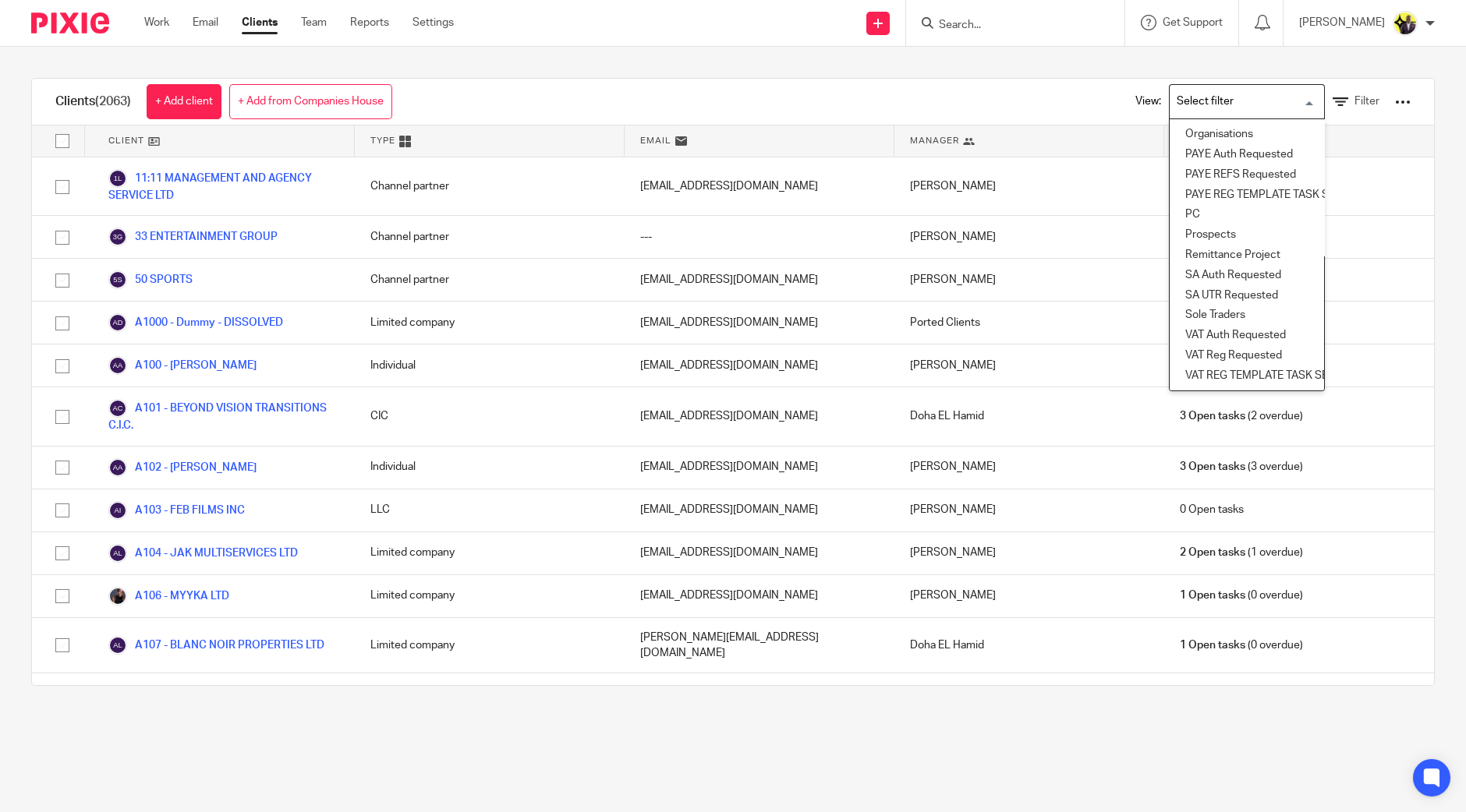
scroll to position [273, 0]
click at [1228, 245] on li "Remittance Project" at bounding box center [1247, 256] width 155 height 20
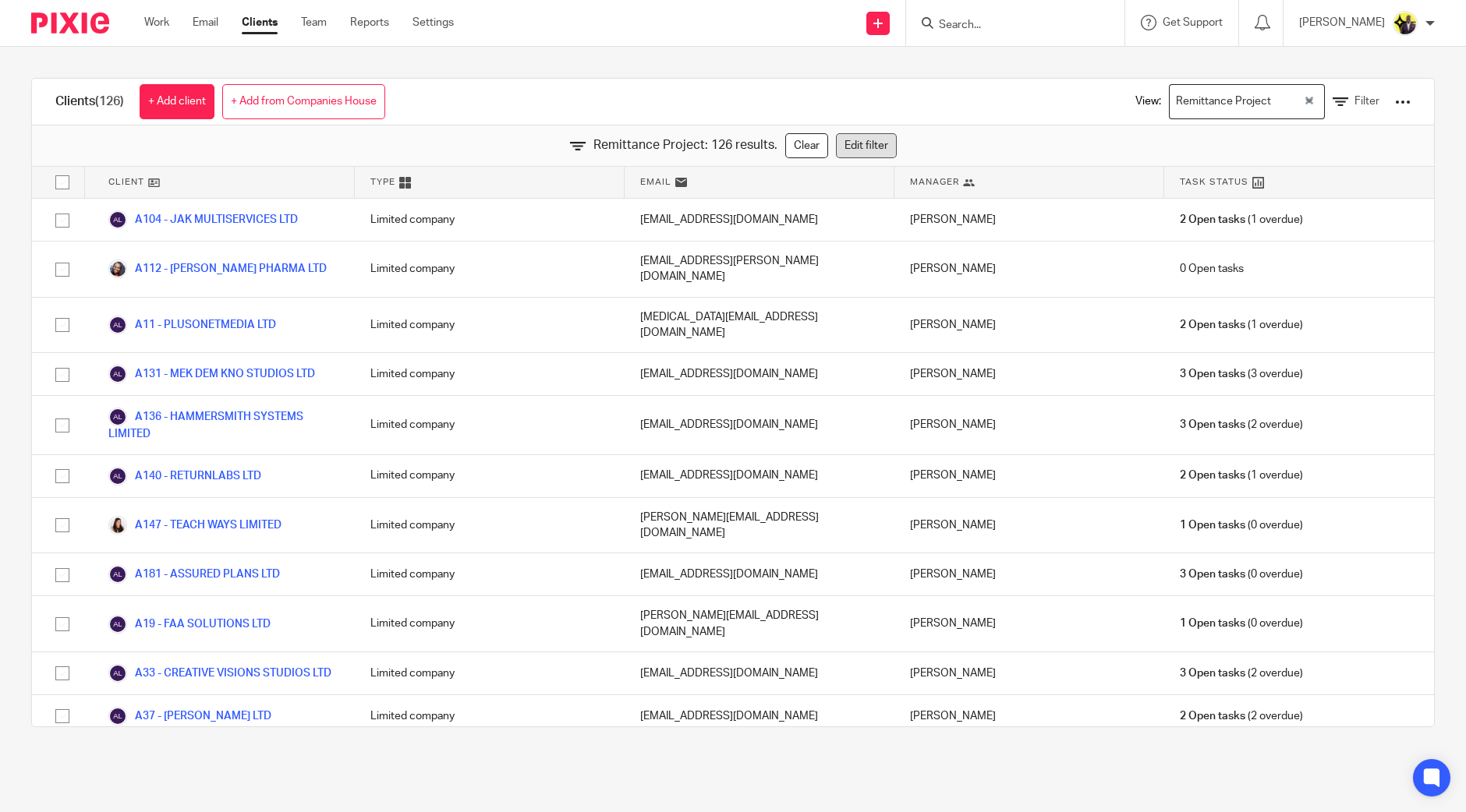
click at [840, 135] on link "Edit filter" at bounding box center [866, 145] width 61 height 25
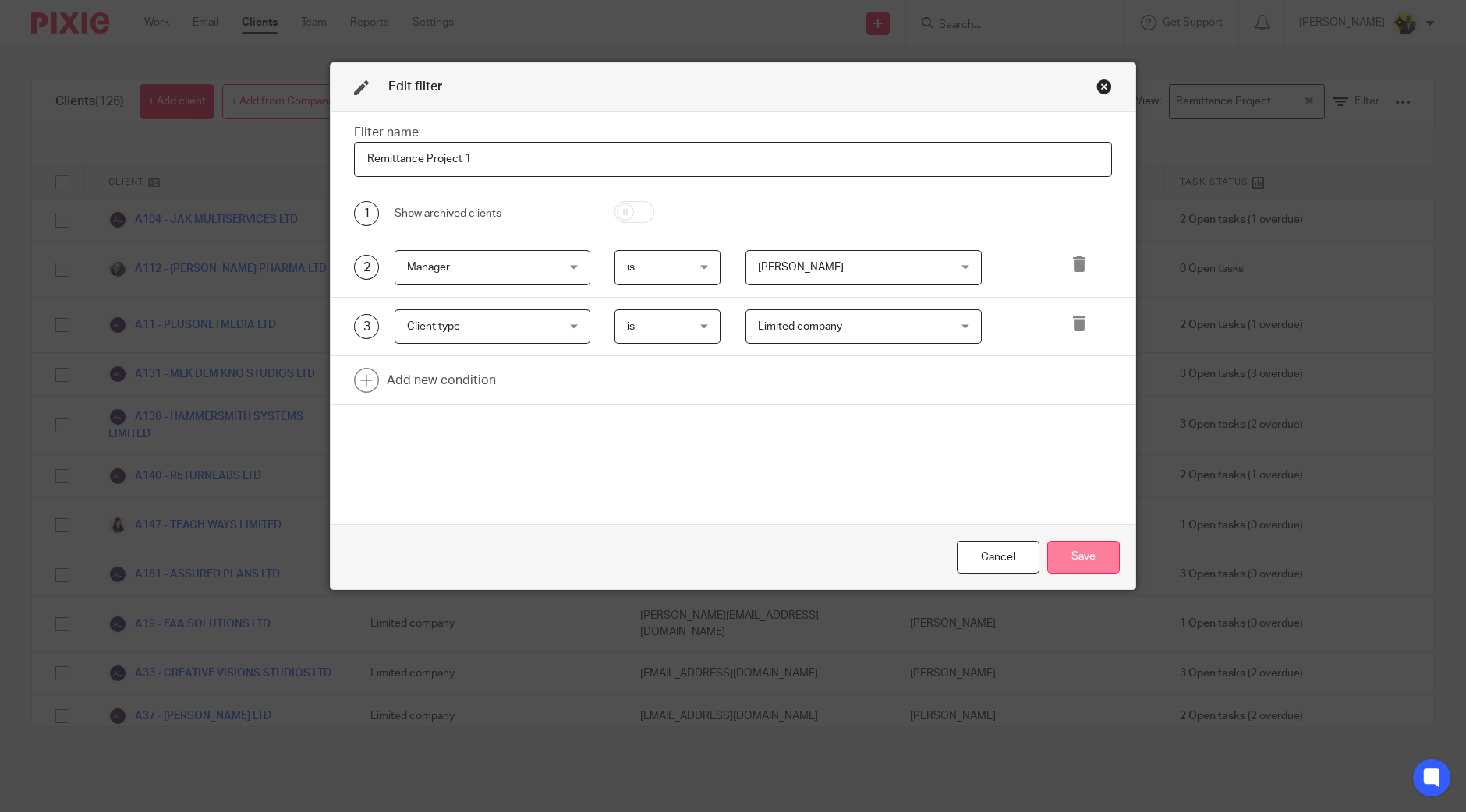
type input "Remittance Project 1"
click at [1079, 555] on button "Save" at bounding box center [1083, 557] width 72 height 33
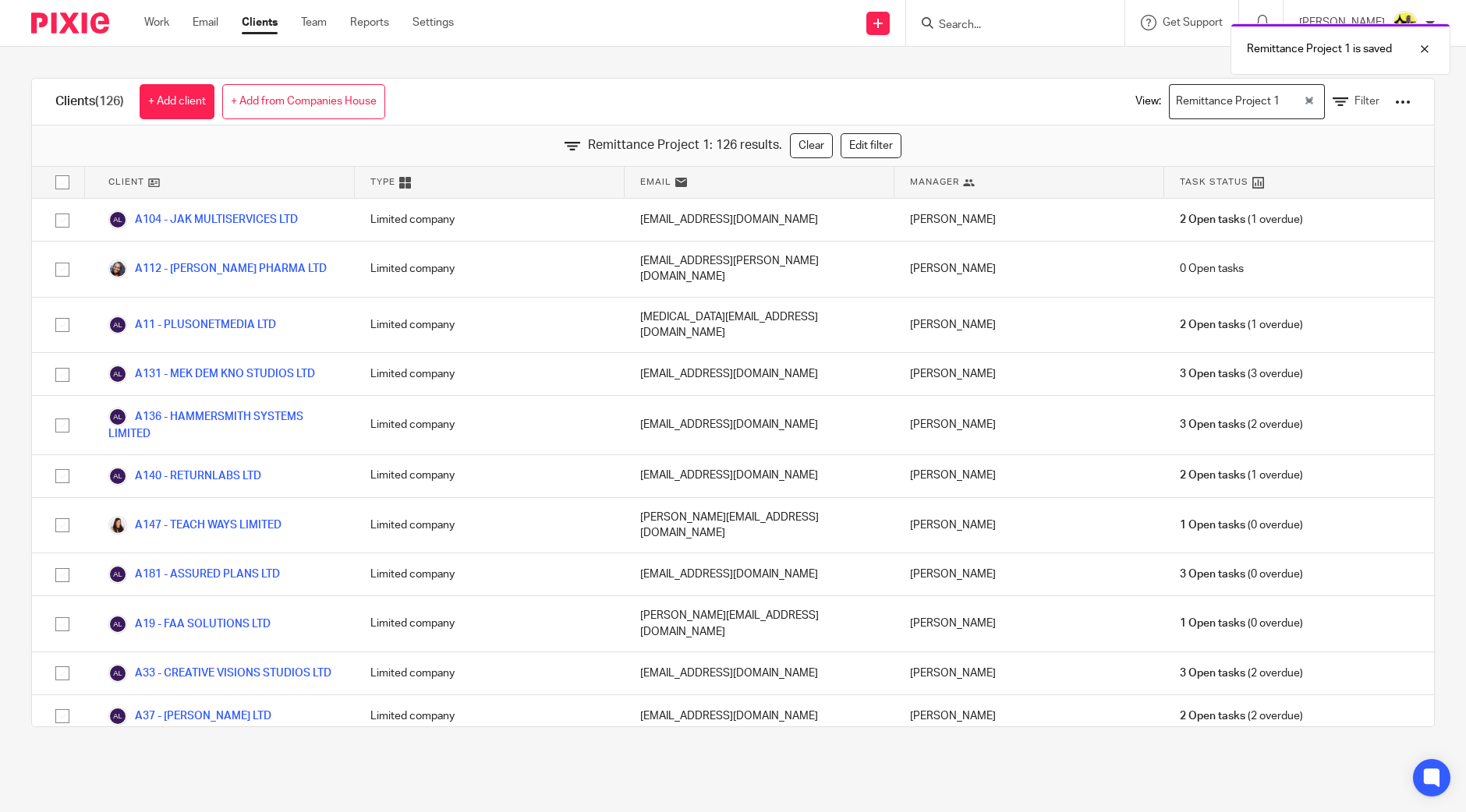
click at [707, 62] on div "Clients (126) + Add client + Add from Companies House View: Remittance Project …" at bounding box center [733, 403] width 1466 height 712
click at [1354, 99] on span "Filter" at bounding box center [1366, 101] width 25 height 11
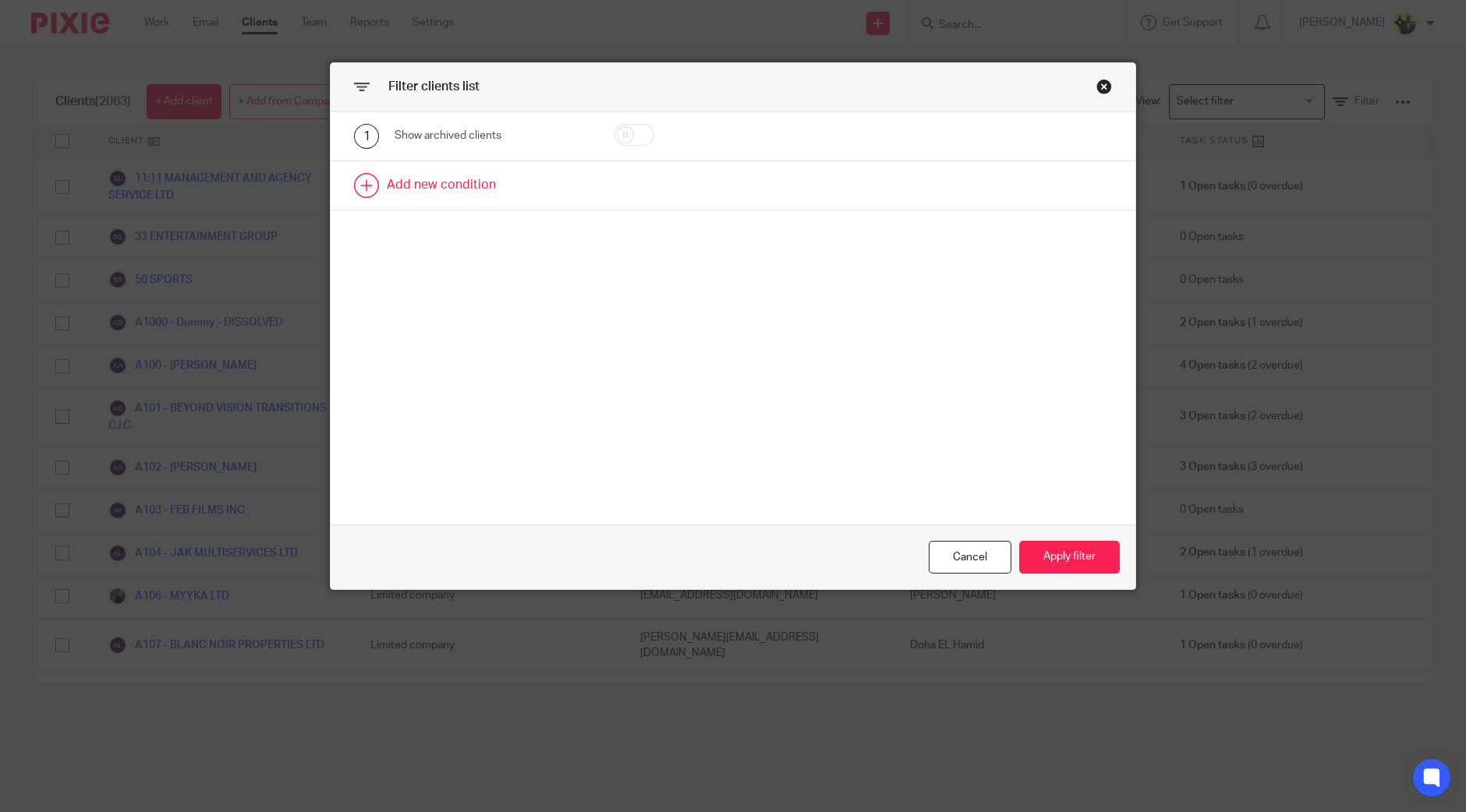
click at [469, 193] on link at bounding box center [732, 185] width 804 height 48
click at [499, 193] on div "Field" at bounding box center [480, 190] width 146 height 33
type input "manager"
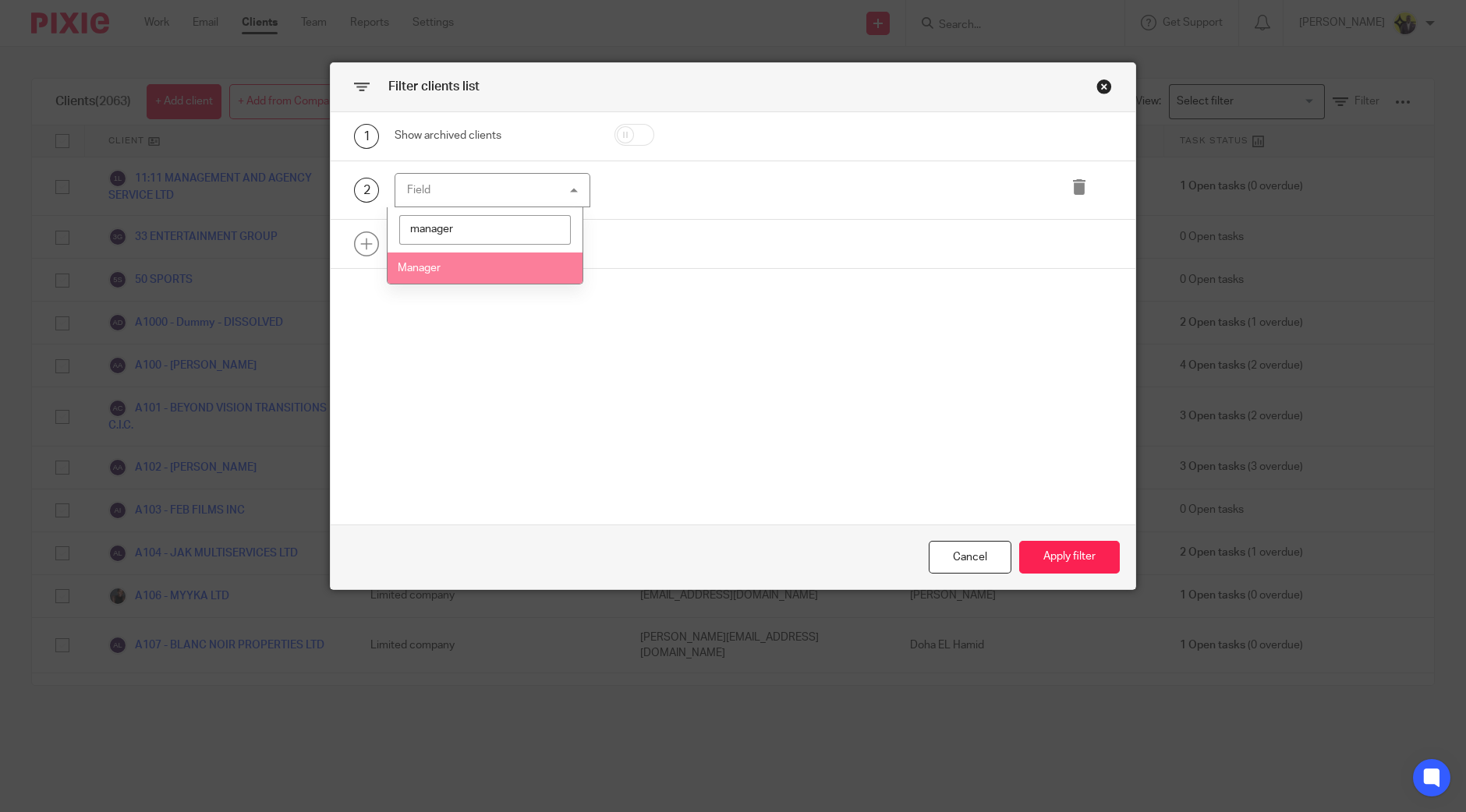
click at [444, 265] on li "Manager" at bounding box center [484, 268] width 195 height 32
click at [801, 189] on div "choose..." at bounding box center [847, 190] width 178 height 33
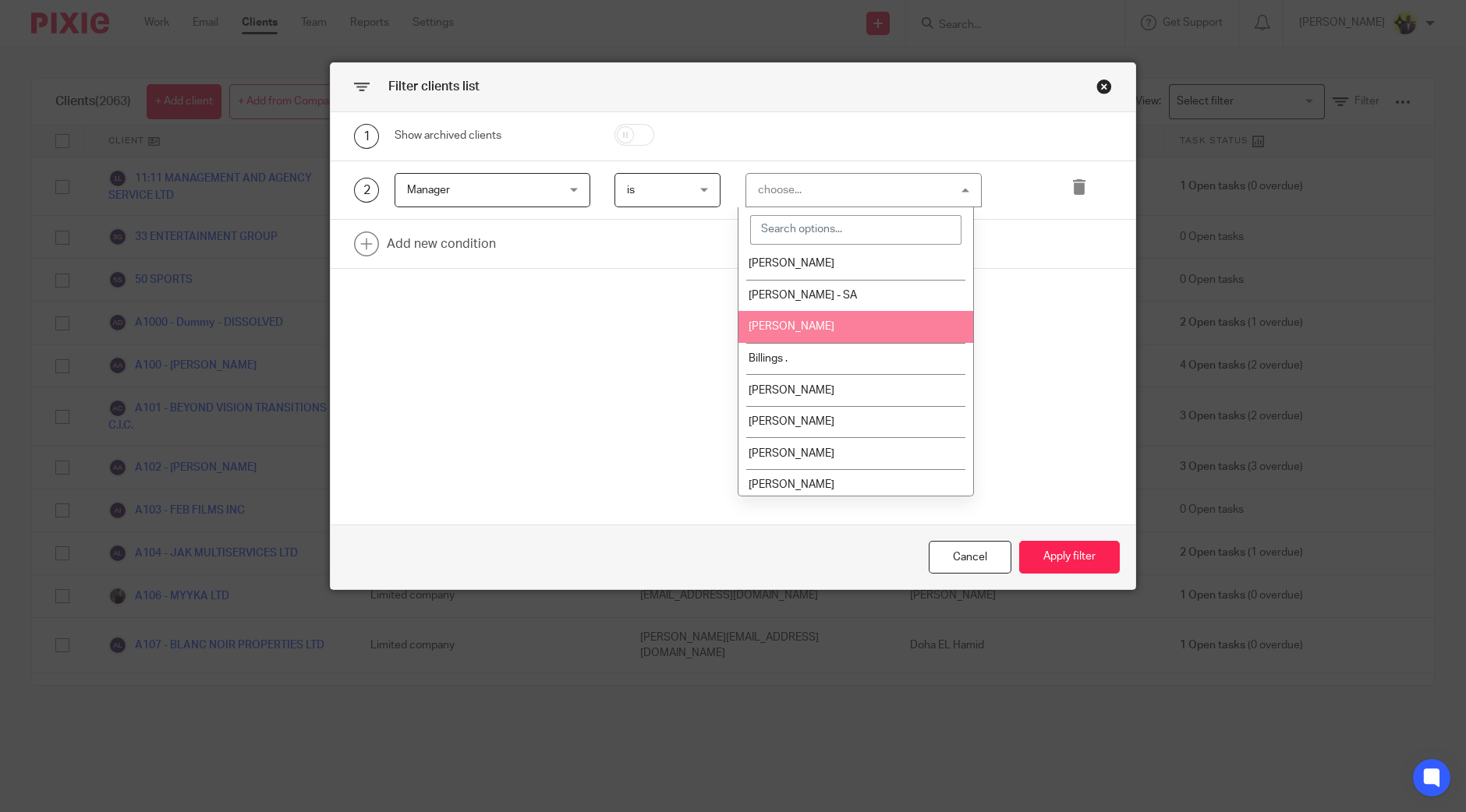
scroll to position [97, 0]
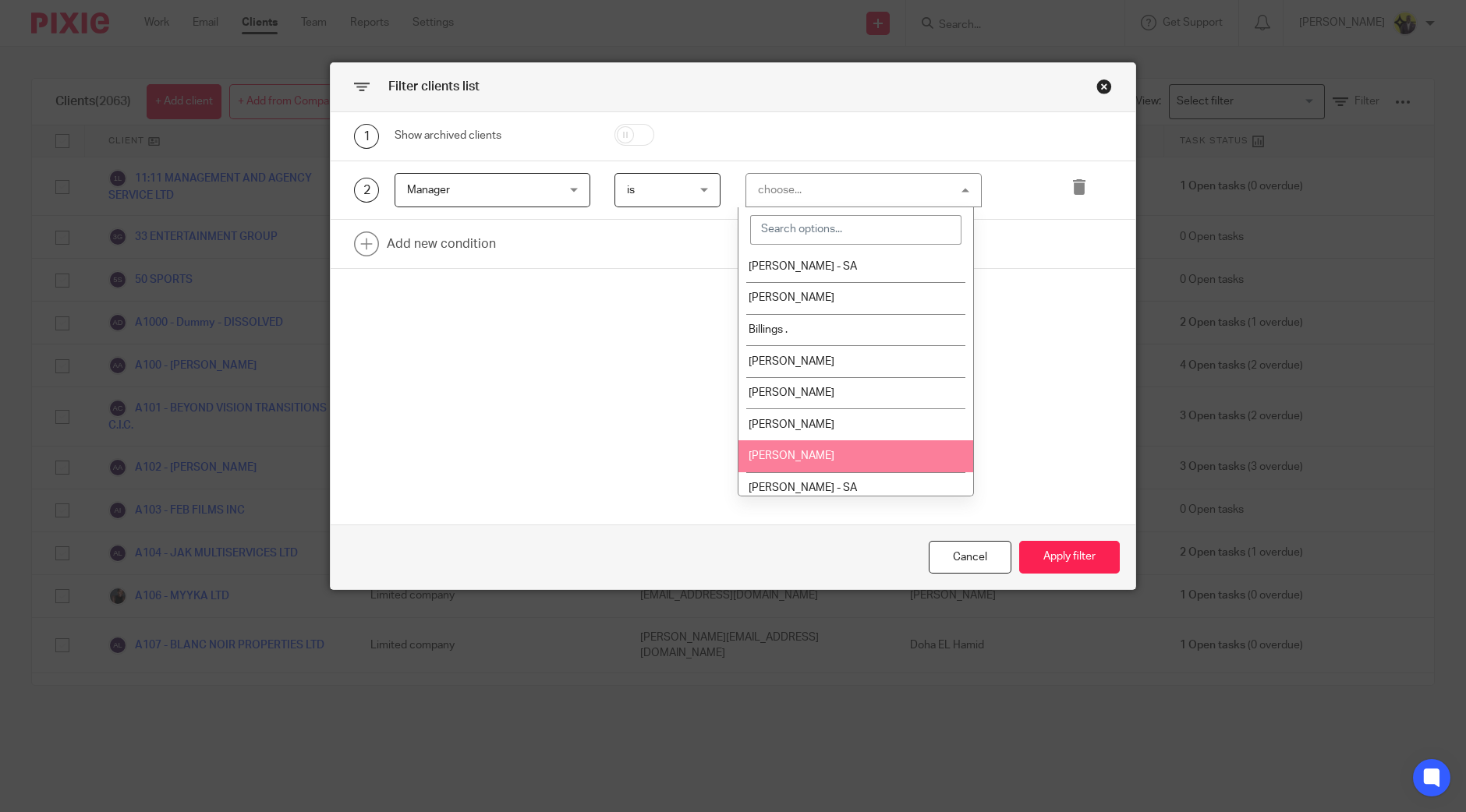
click at [819, 454] on span "[PERSON_NAME]" at bounding box center [791, 456] width 86 height 11
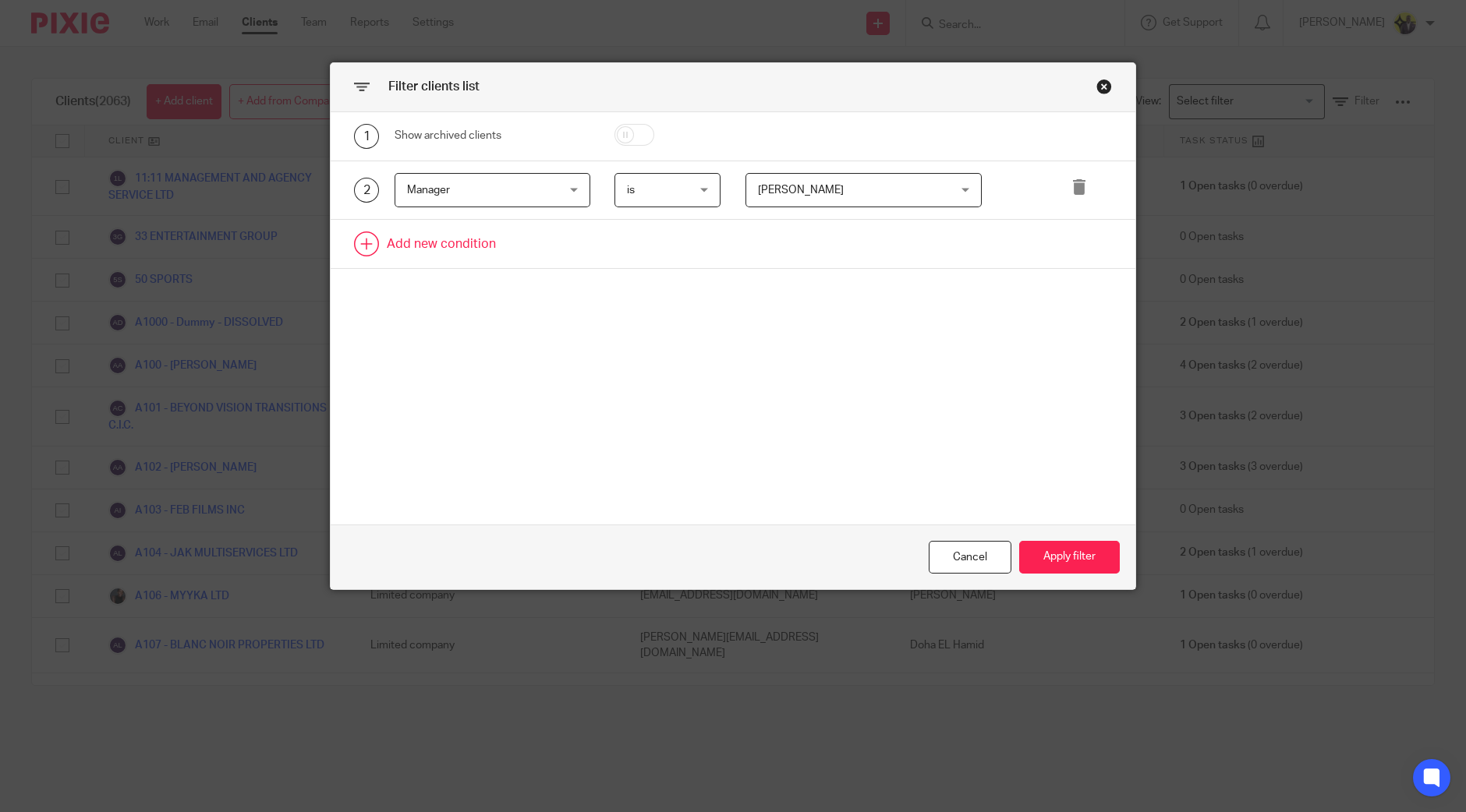
click at [440, 233] on link at bounding box center [732, 244] width 804 height 48
click at [542, 240] on div "Field" at bounding box center [480, 249] width 146 height 33
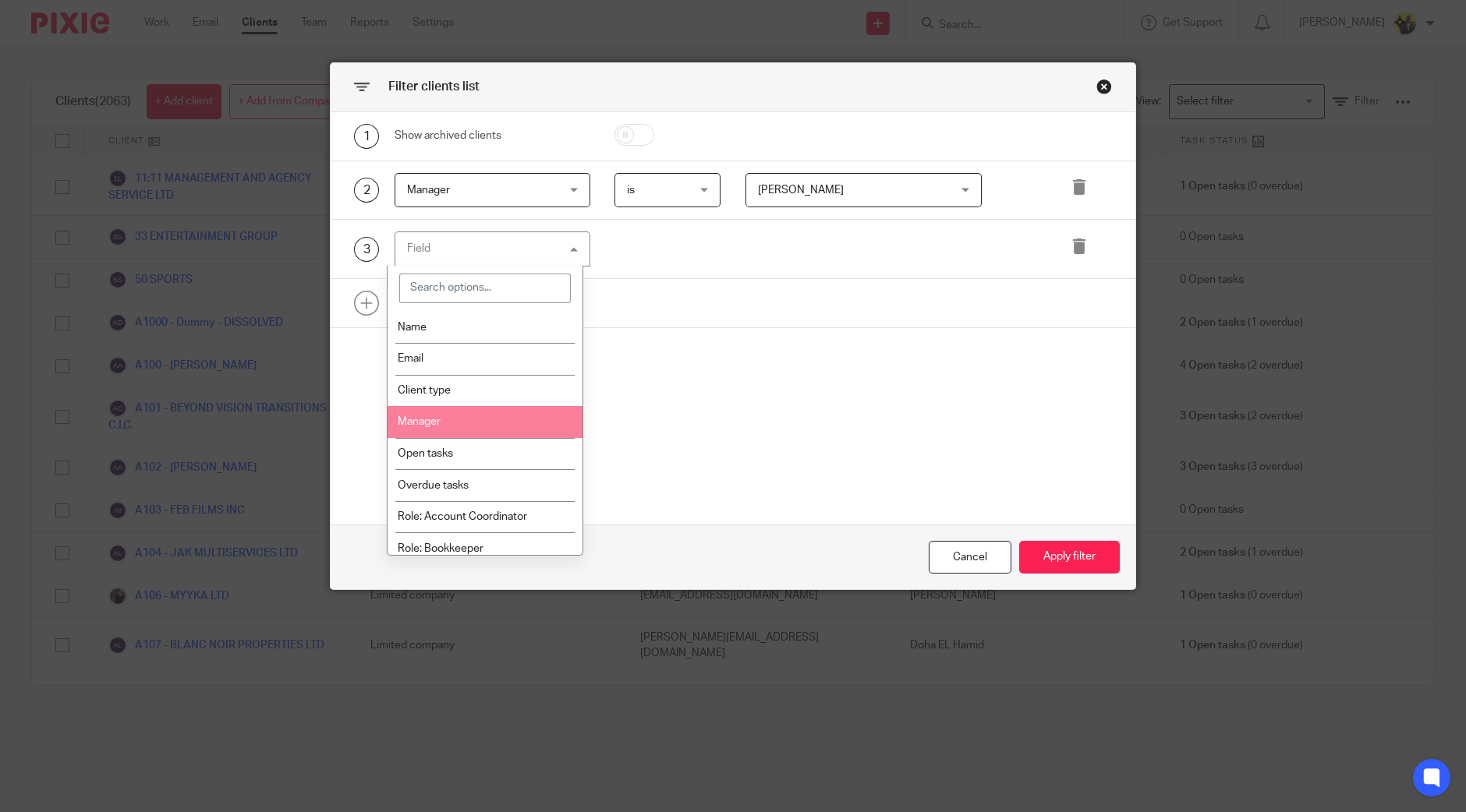
click at [474, 399] on li "Client type" at bounding box center [484, 392] width 195 height 32
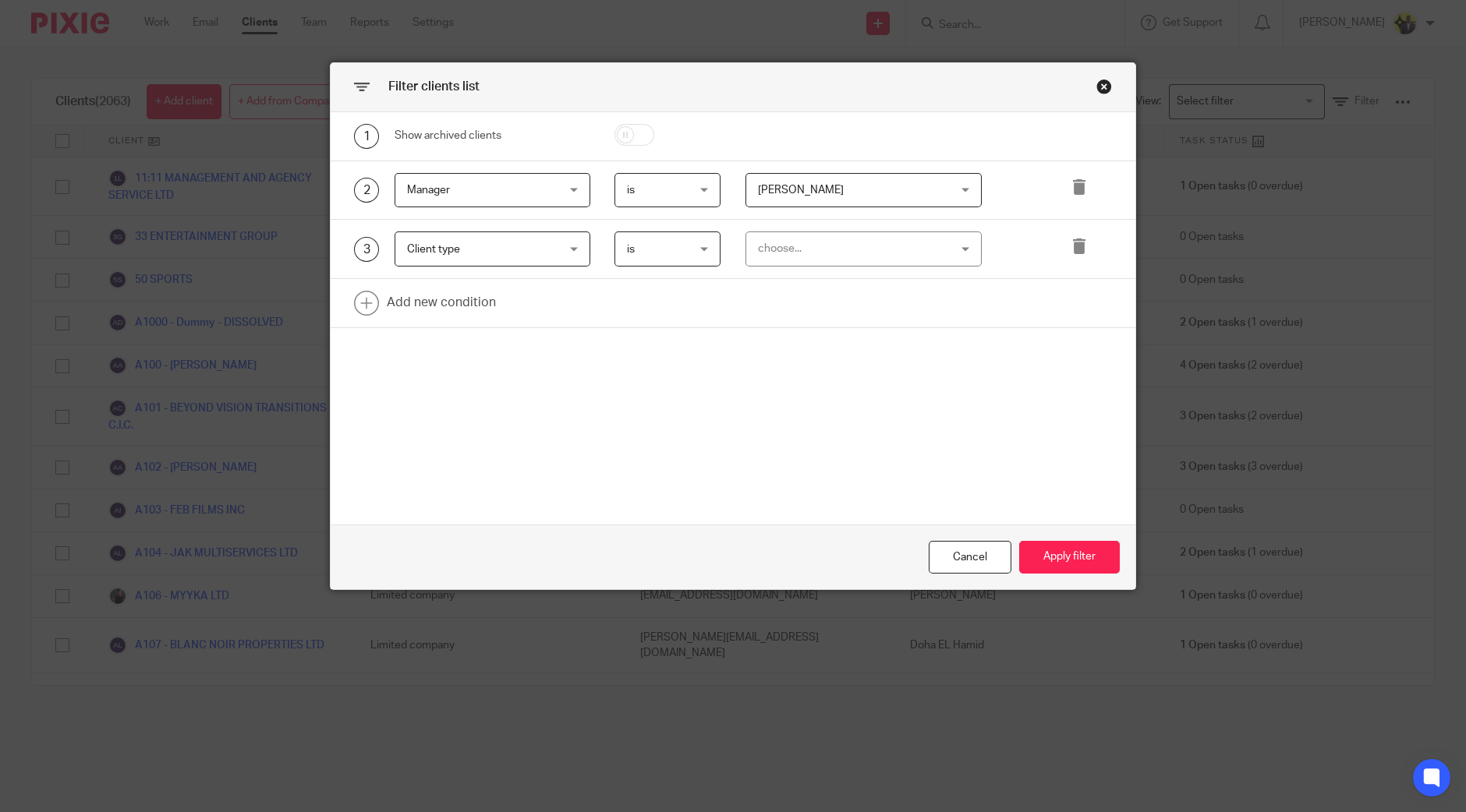
click at [781, 253] on div "choose..." at bounding box center [847, 249] width 178 height 33
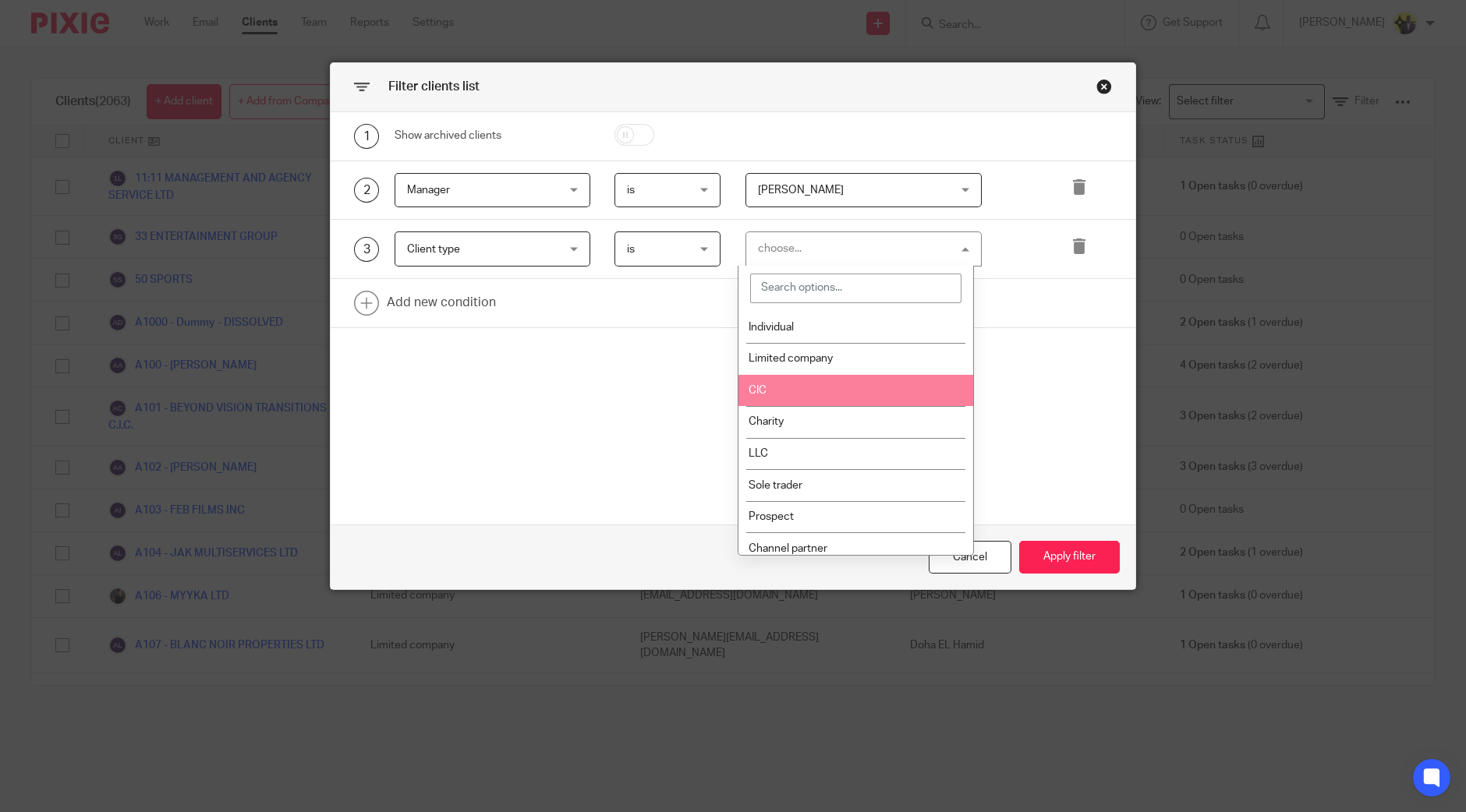
click at [810, 365] on li "Limited company" at bounding box center [855, 359] width 234 height 32
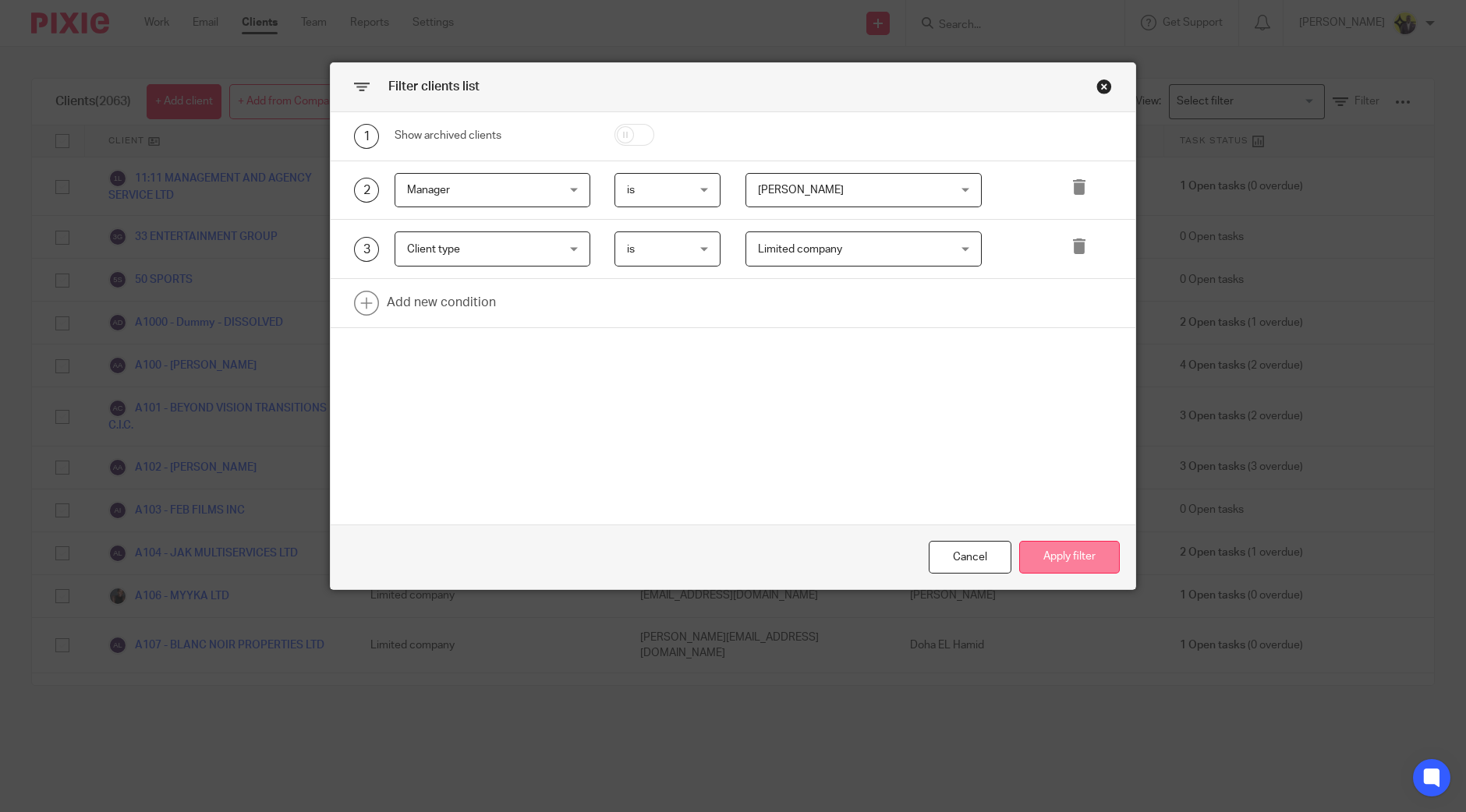
click at [1060, 553] on button "Apply filter" at bounding box center [1069, 557] width 100 height 33
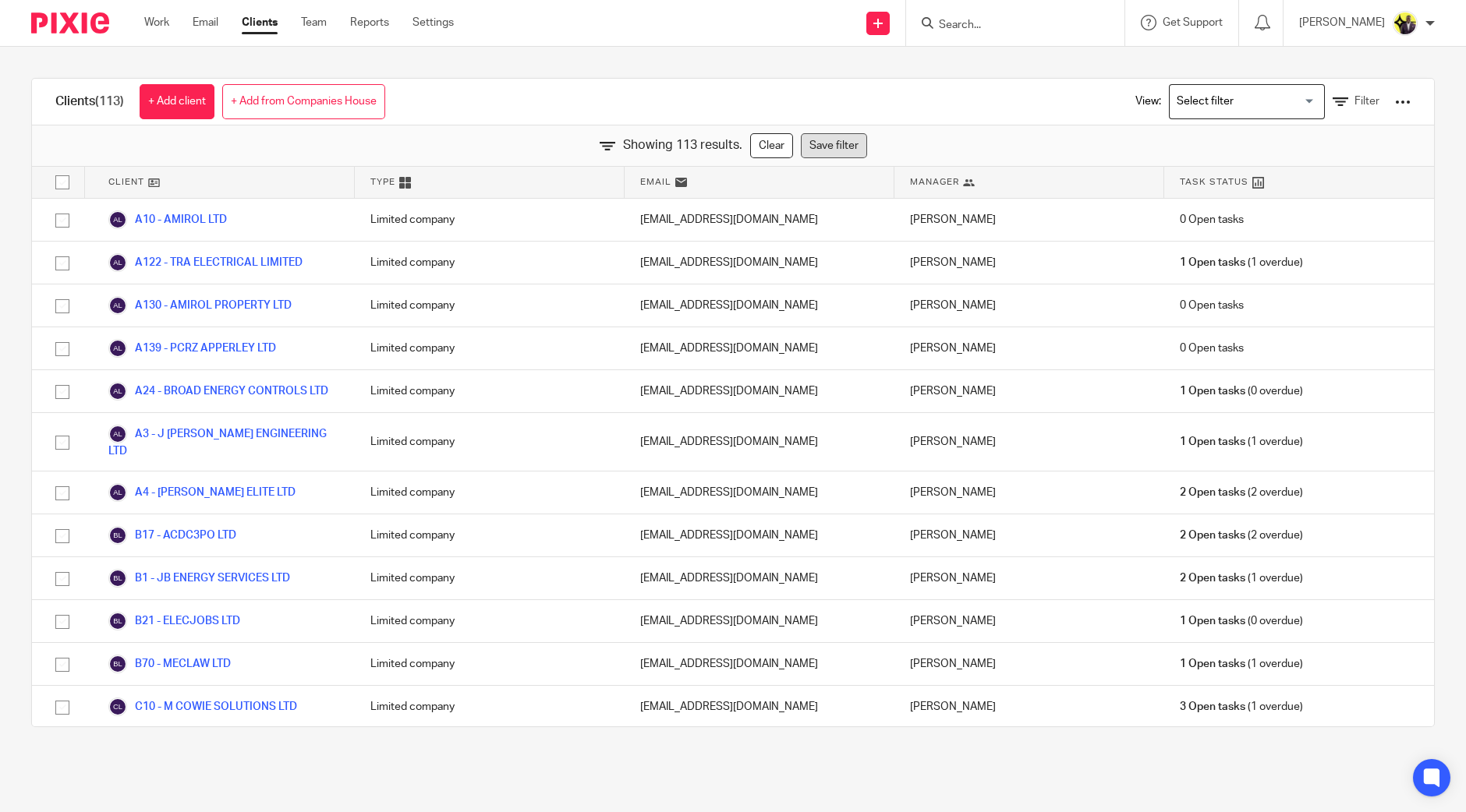
click at [814, 144] on link "Save filter" at bounding box center [834, 145] width 66 height 25
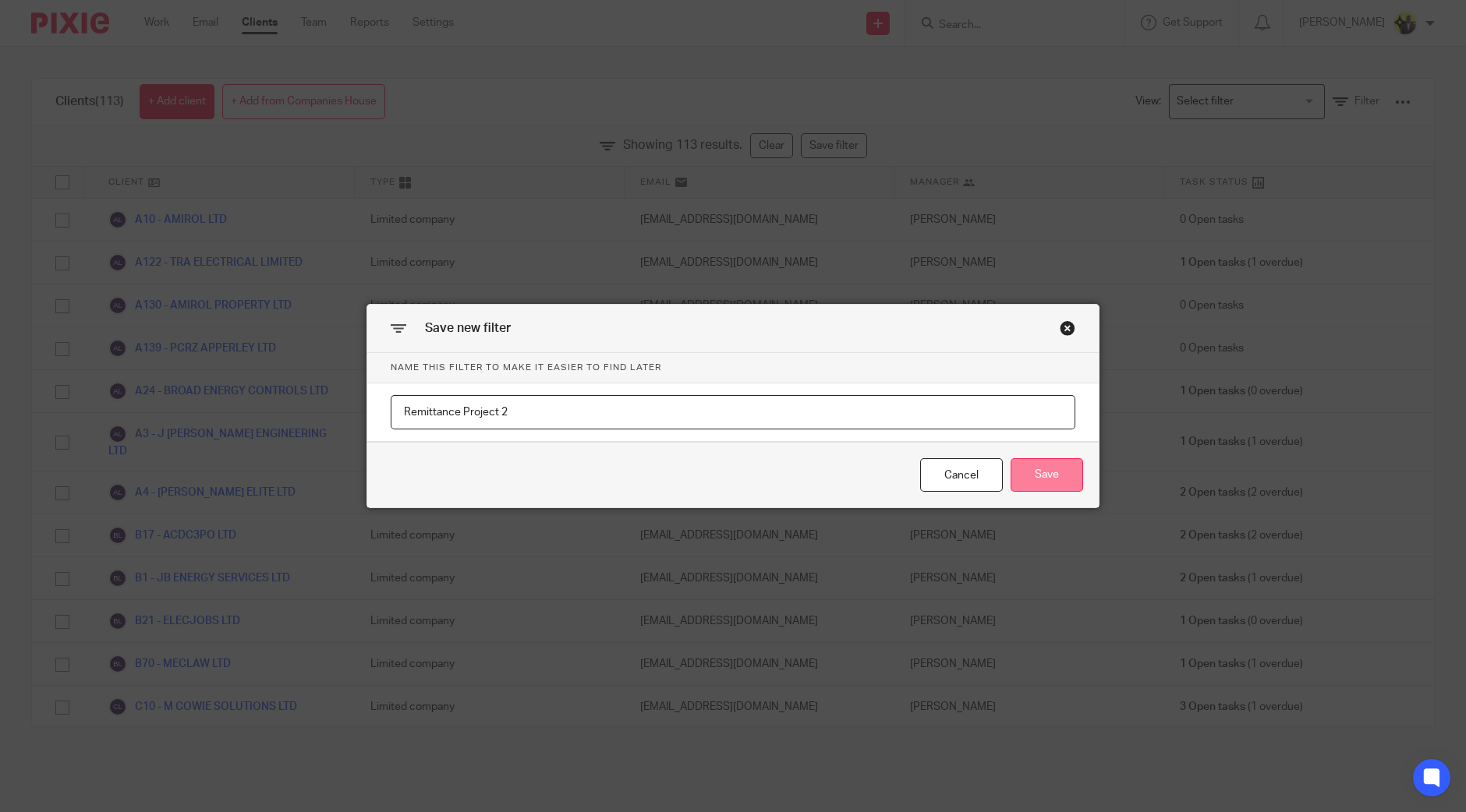
type input "Remittance Project 2"
click at [1040, 470] on button "Save" at bounding box center [1046, 475] width 72 height 33
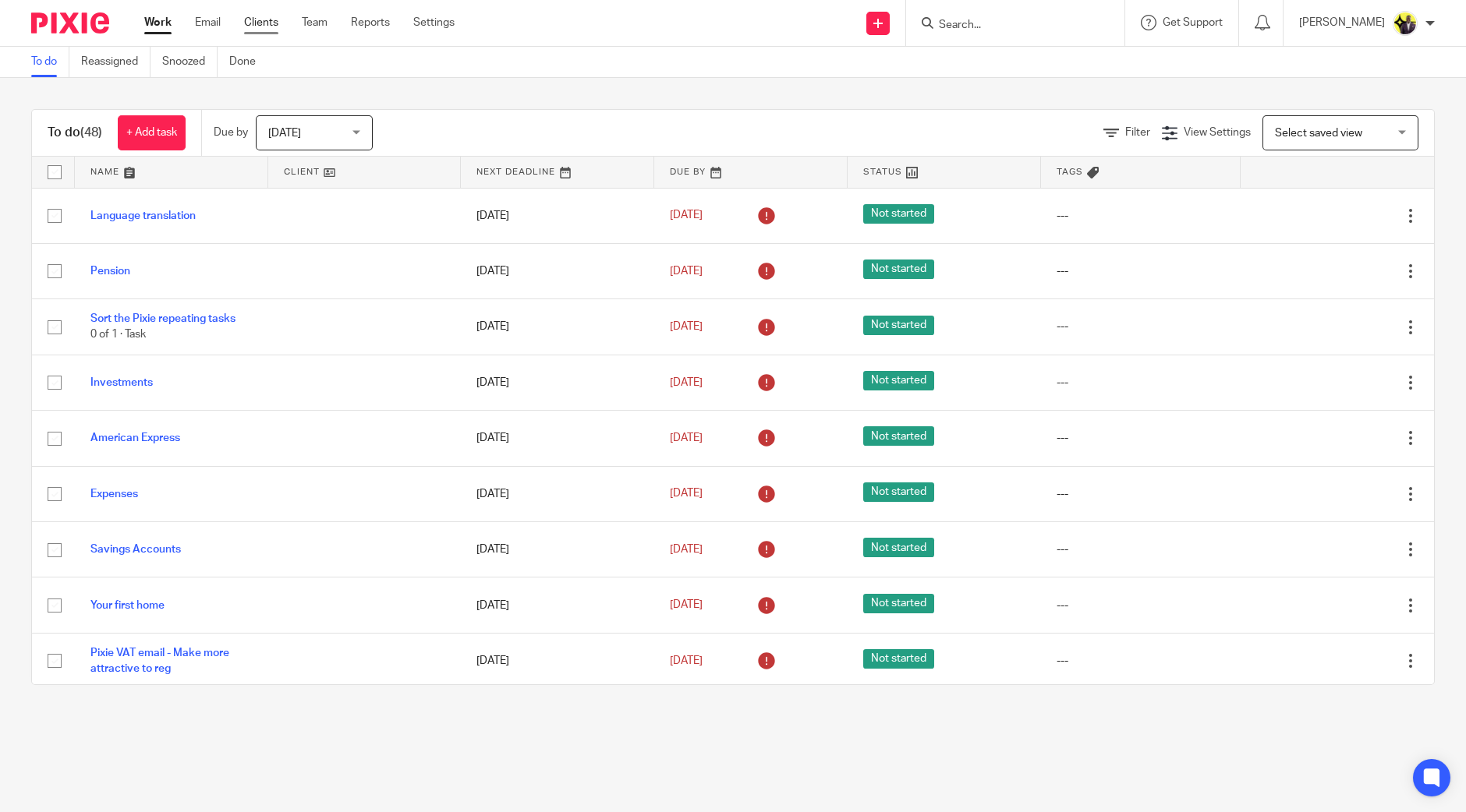
click at [271, 22] on link "Clients" at bounding box center [261, 22] width 34 height 15
click at [270, 15] on link "Clients" at bounding box center [261, 22] width 34 height 15
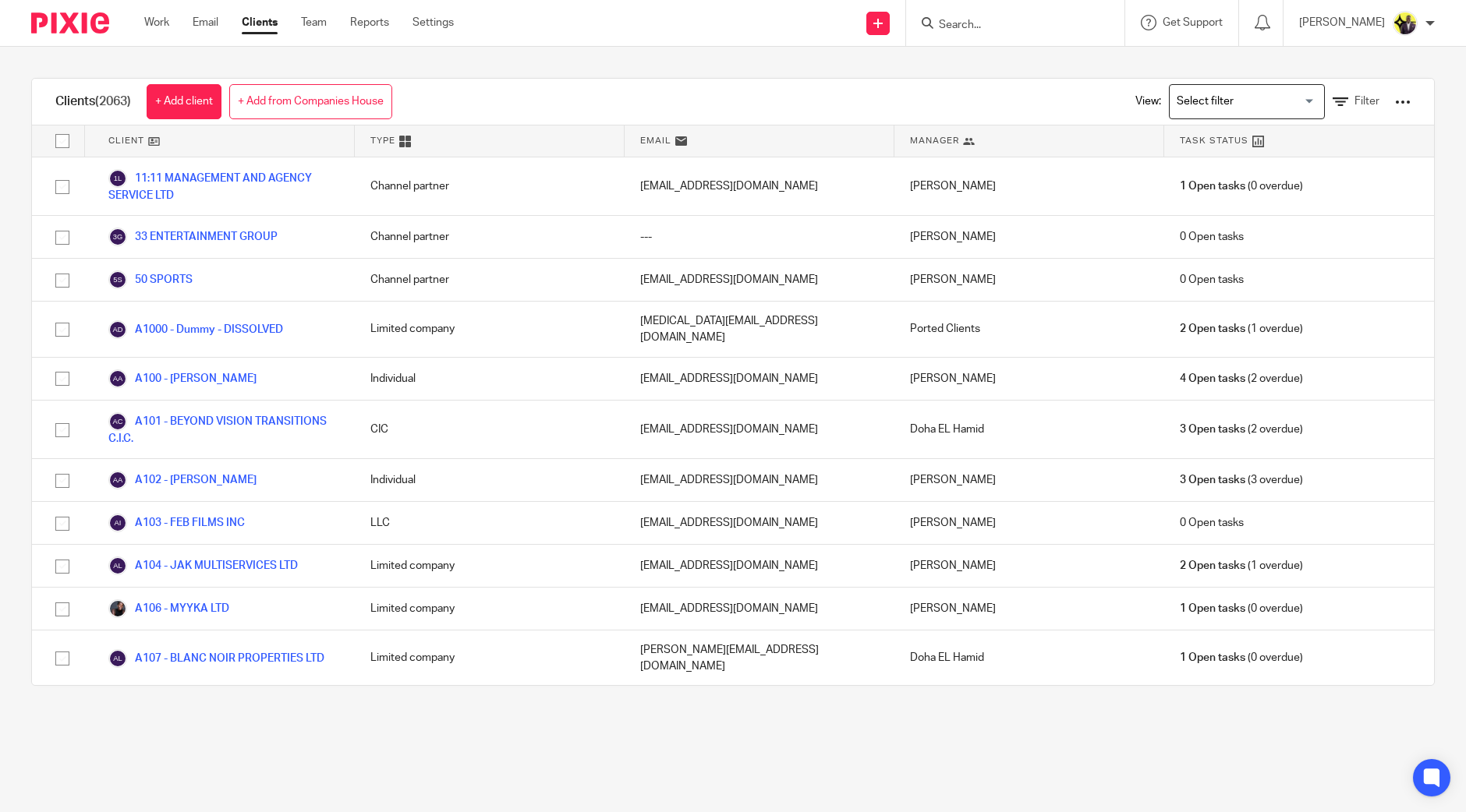
click at [1249, 103] on input "Search for option" at bounding box center [1243, 102] width 144 height 27
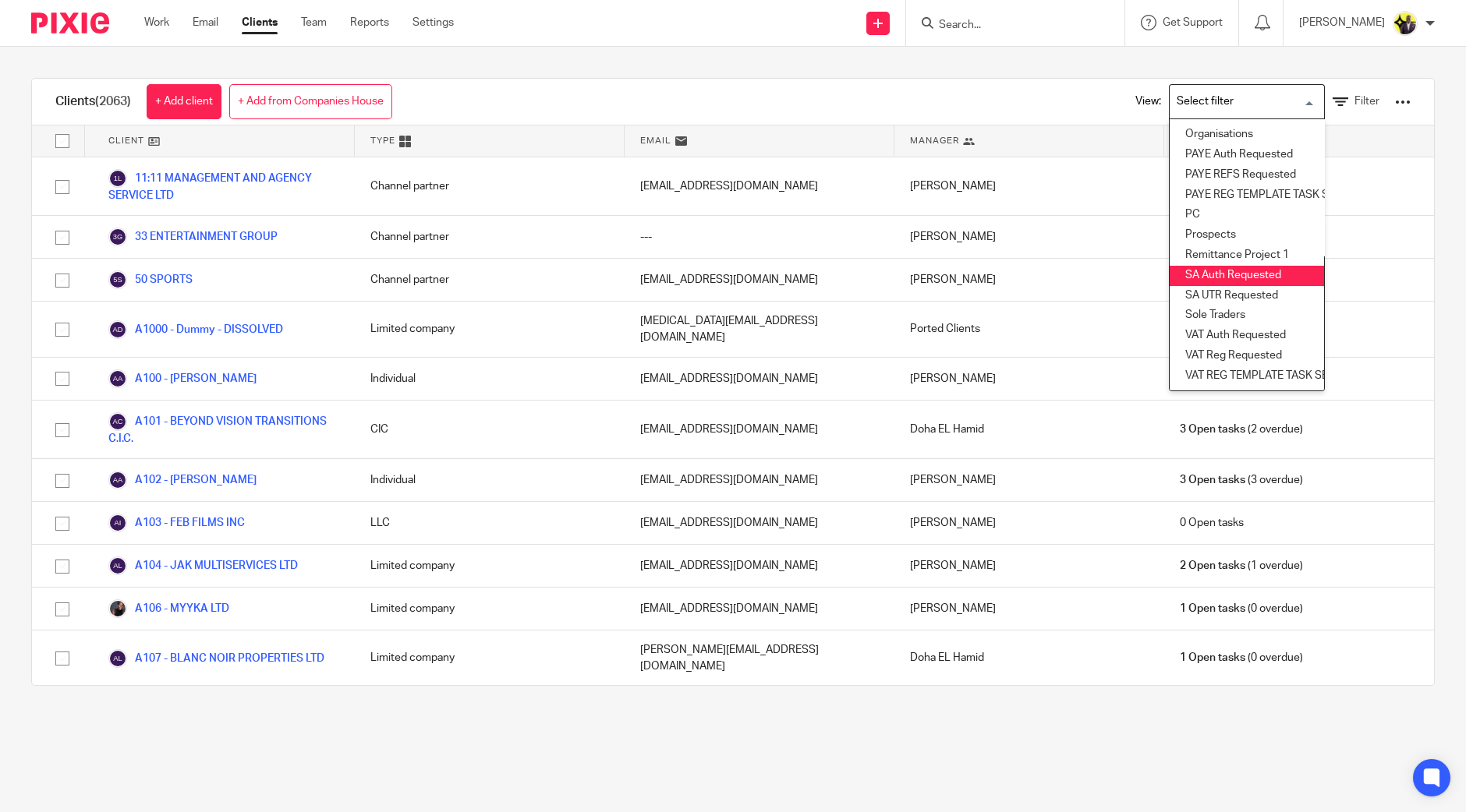
scroll to position [273, 0]
click at [1219, 245] on li "Remittance Project 1" at bounding box center [1247, 256] width 155 height 20
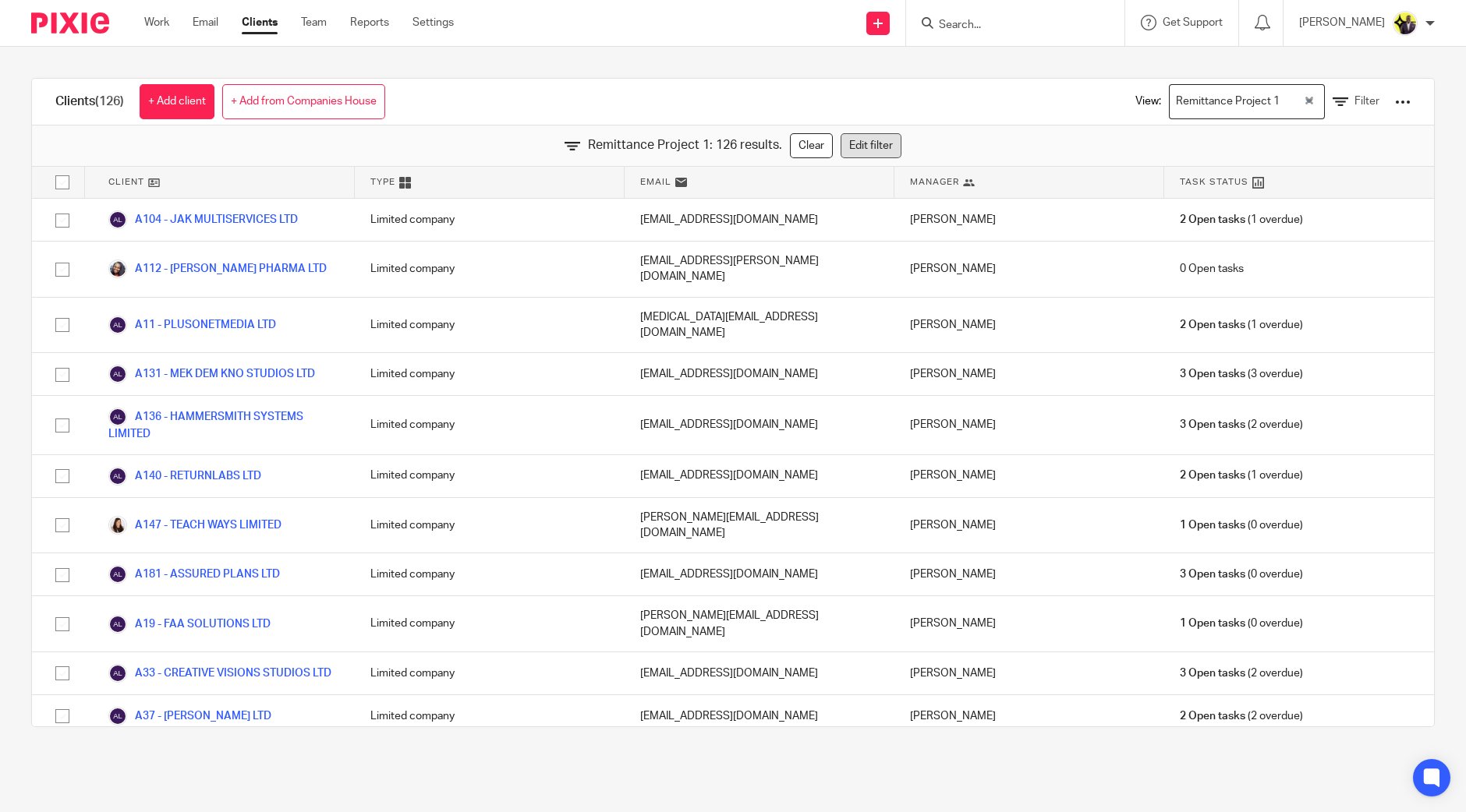
click at [866, 147] on link "Edit filter" at bounding box center [871, 145] width 61 height 25
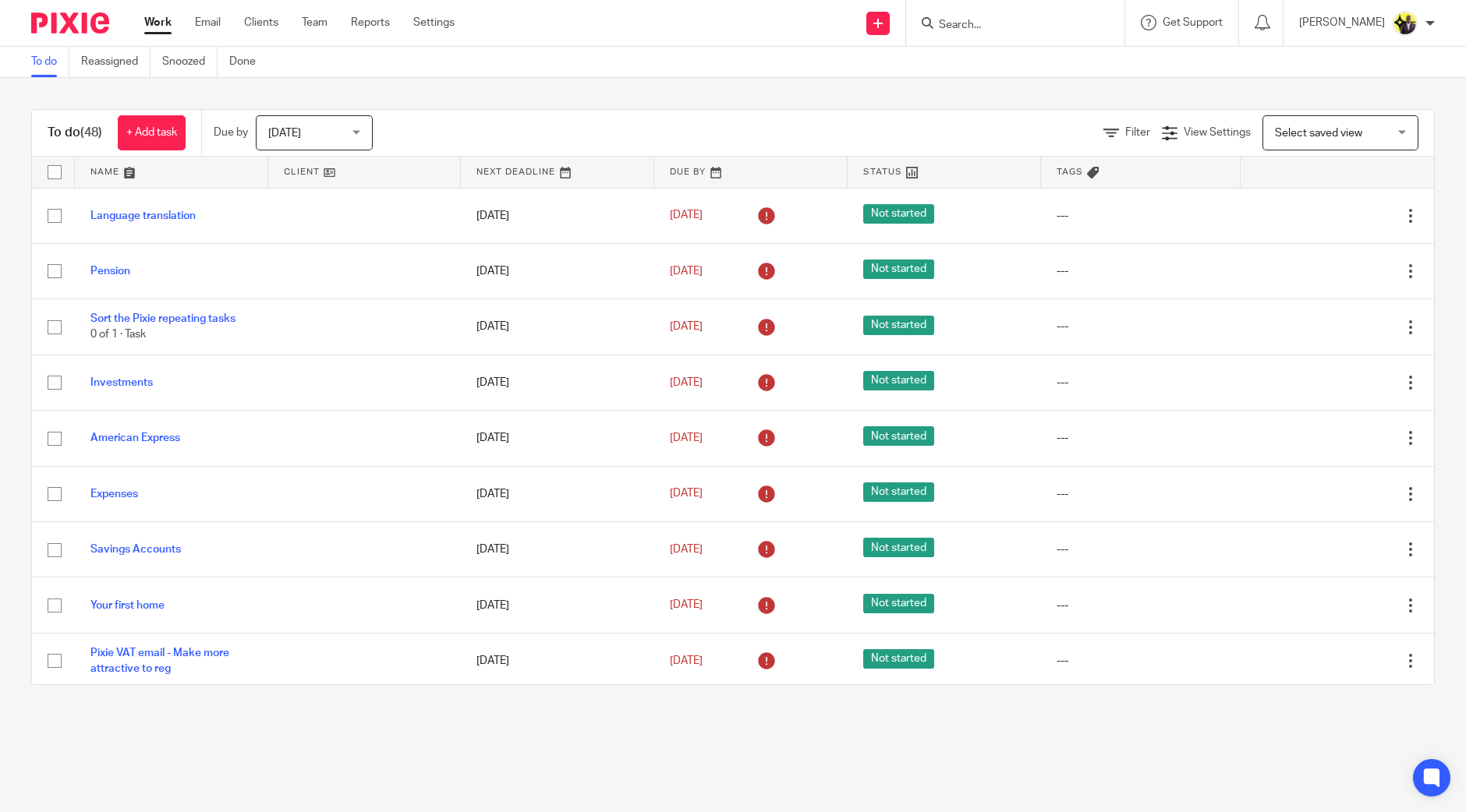
click at [288, 21] on ul "Work Email Clients Team Reports Settings" at bounding box center [311, 22] width 334 height 15
click at [269, 23] on link "Clients" at bounding box center [261, 22] width 34 height 15
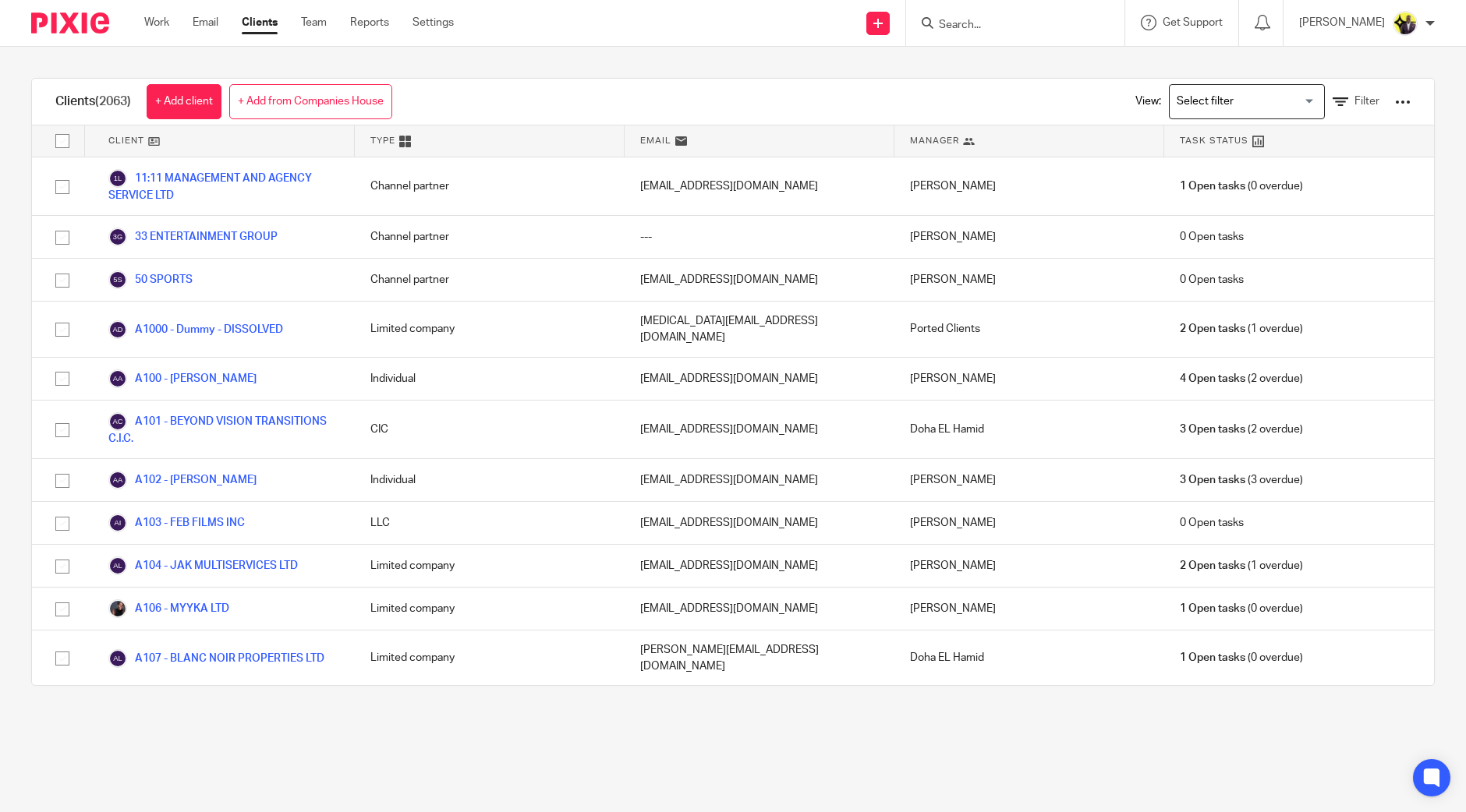
click at [1354, 98] on span "Filter" at bounding box center [1366, 101] width 25 height 11
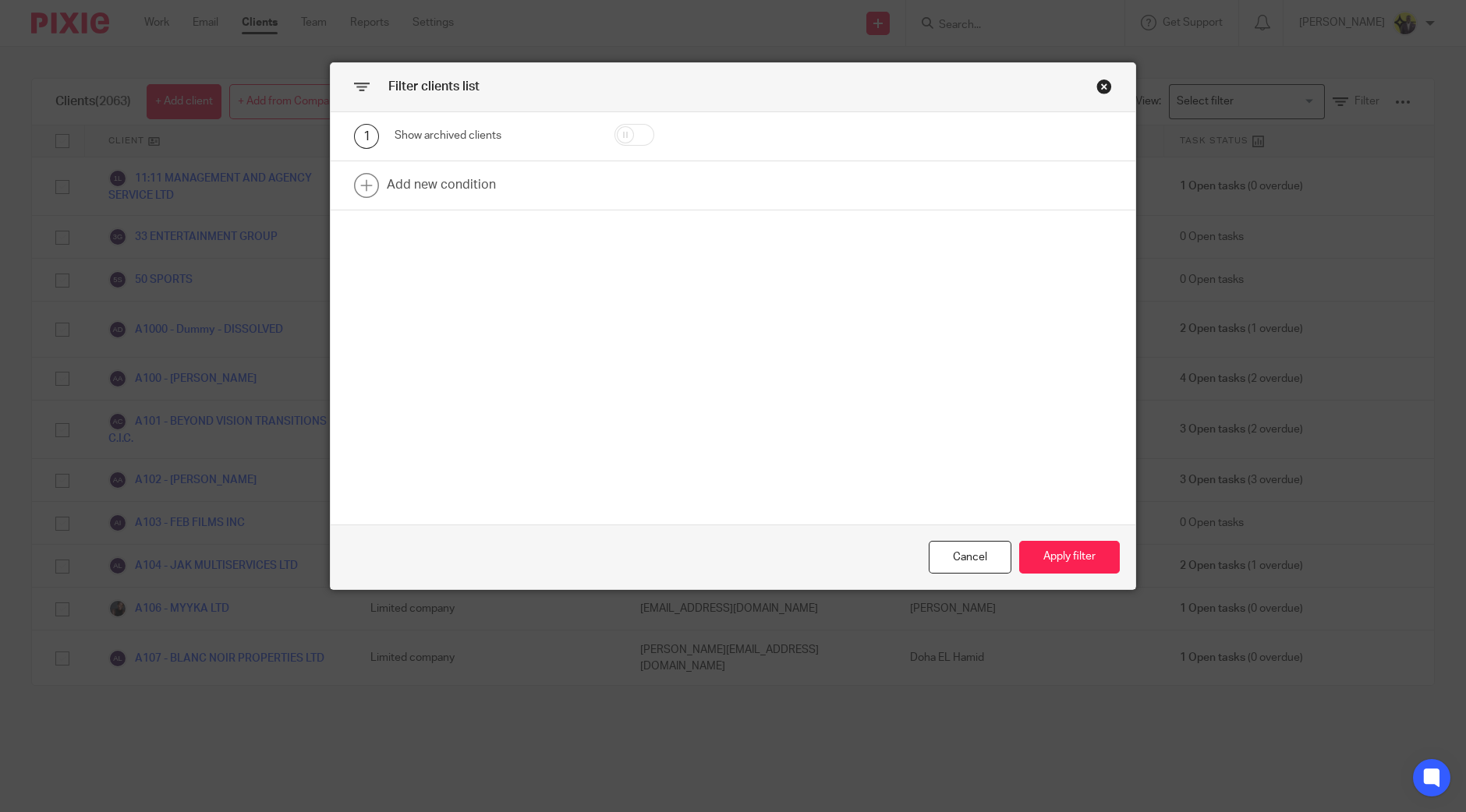
click at [1102, 83] on div "Close this dialog window" at bounding box center [1104, 87] width 15 height 15
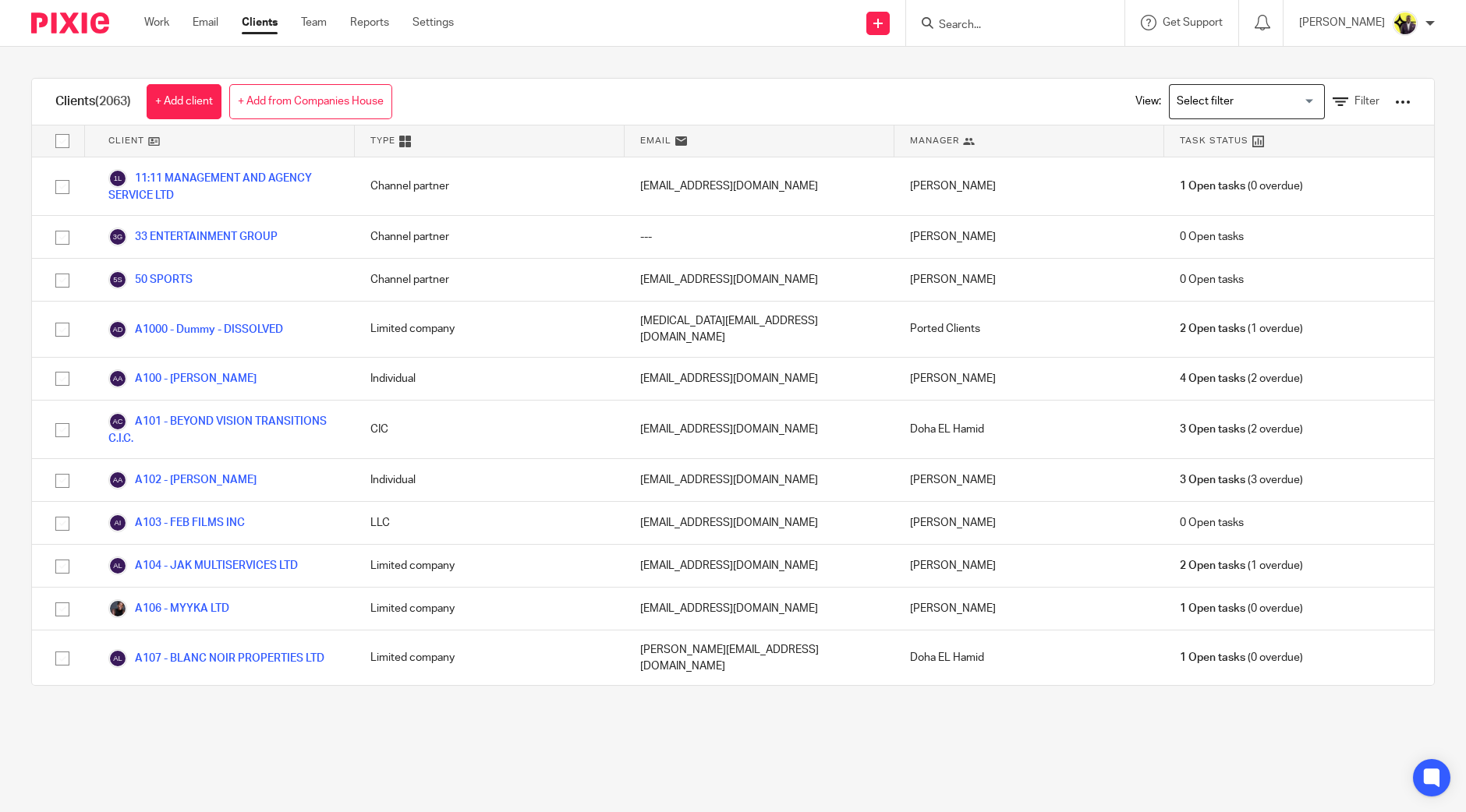
click at [1021, 21] on input "Search" at bounding box center [1006, 25] width 140 height 14
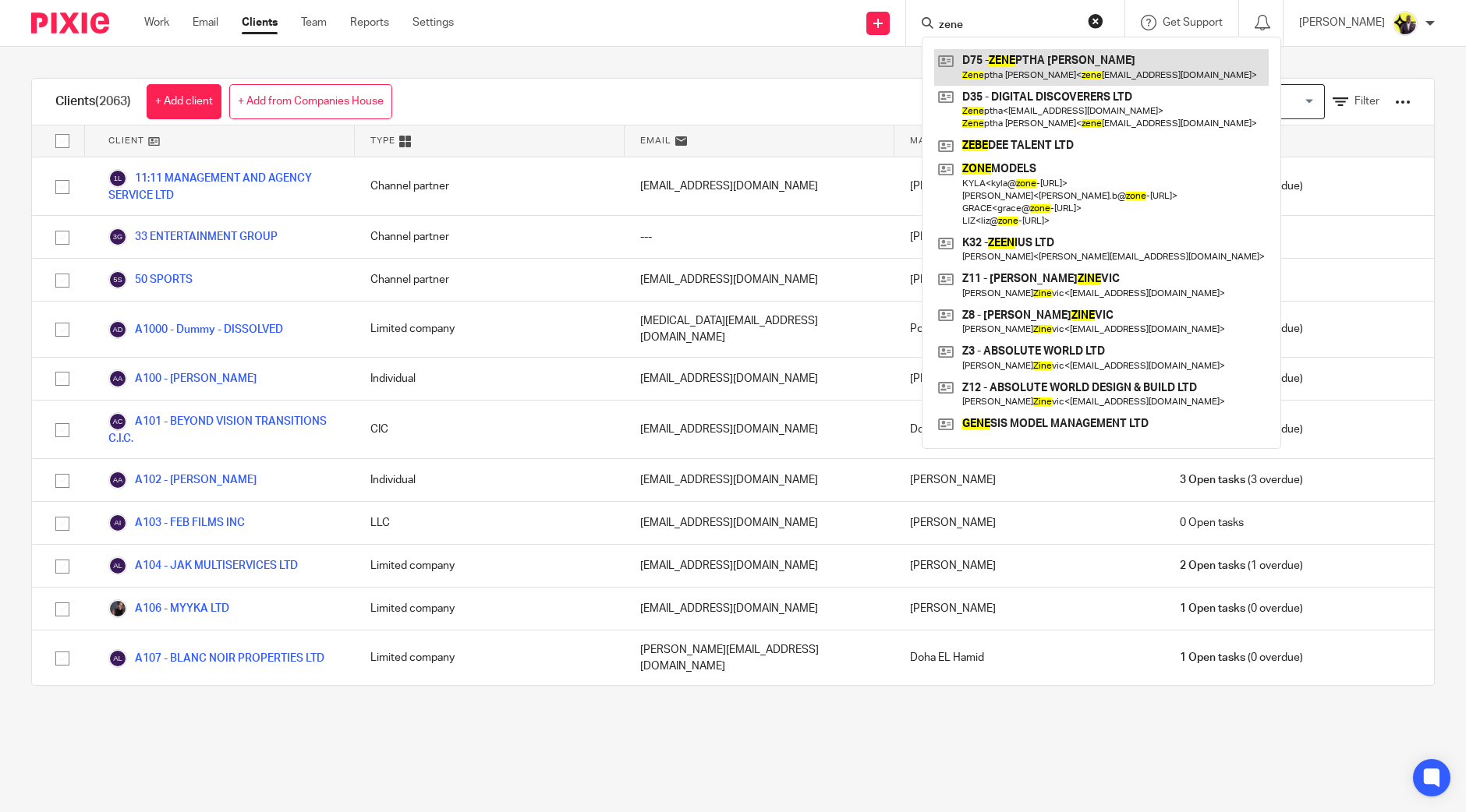
type input "zene"
click at [1080, 70] on link at bounding box center [1102, 67] width 335 height 36
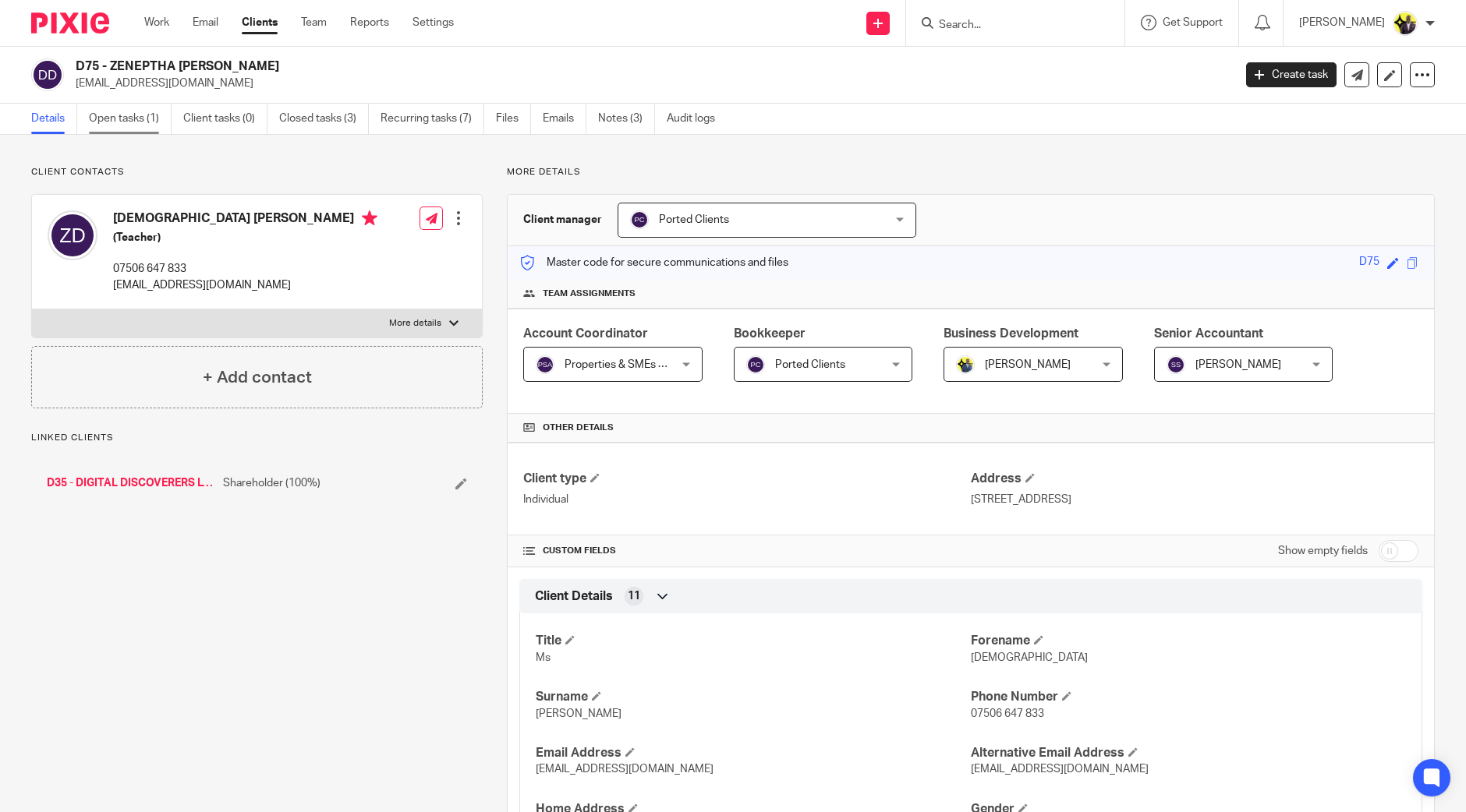
click at [121, 110] on link "Open tasks (1)" at bounding box center [130, 119] width 82 height 31
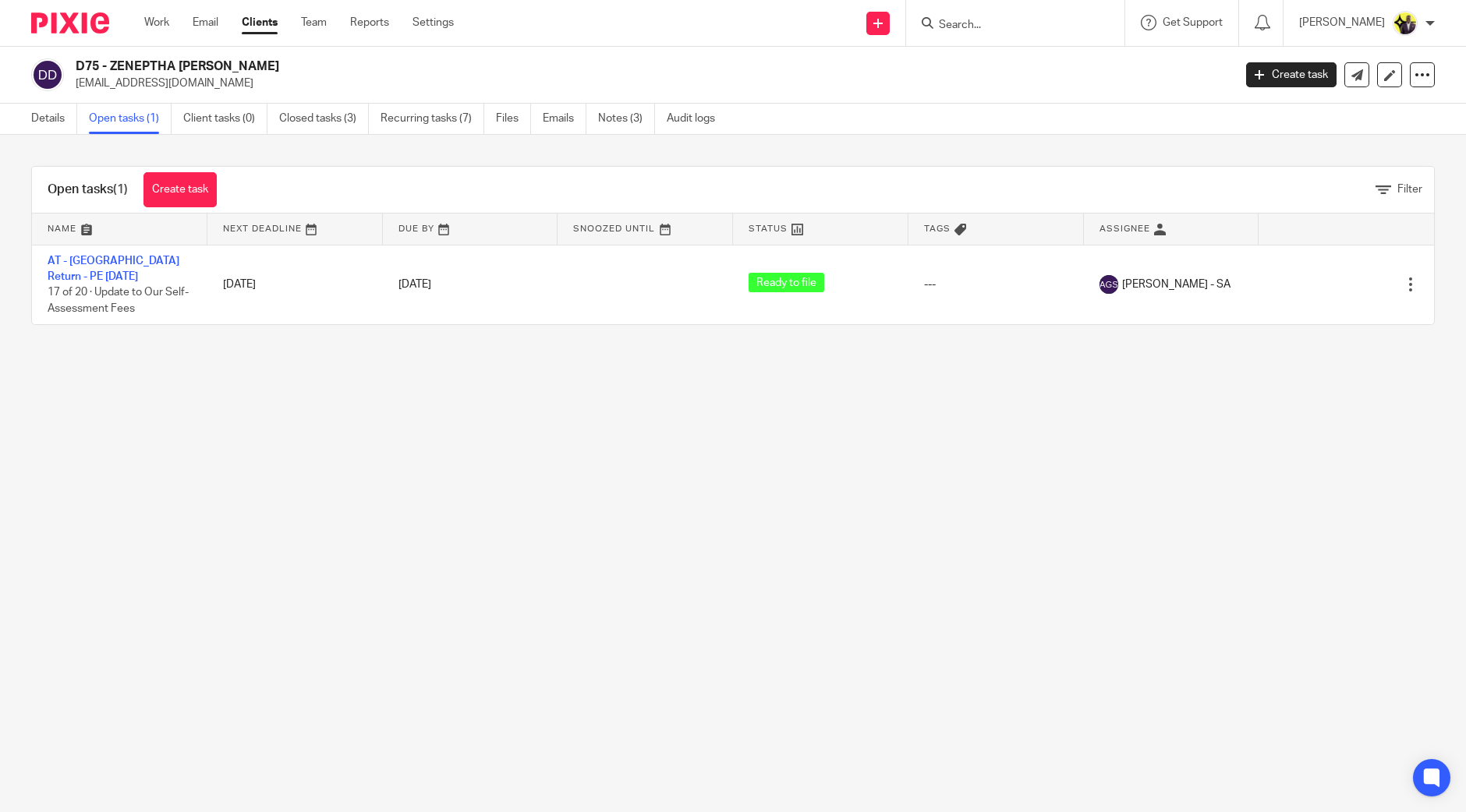
click at [548, 396] on main "D75 - ZENEPTHA [PERSON_NAME] [EMAIL_ADDRESS][DOMAIN_NAME] Create task Update fr…" at bounding box center [733, 406] width 1466 height 812
click at [475, 359] on main "D75 - ZENEPTHA [PERSON_NAME] [EMAIL_ADDRESS][DOMAIN_NAME] Create task Update fr…" at bounding box center [733, 406] width 1466 height 812
